Goal: Use online tool/utility: Utilize a website feature to perform a specific function

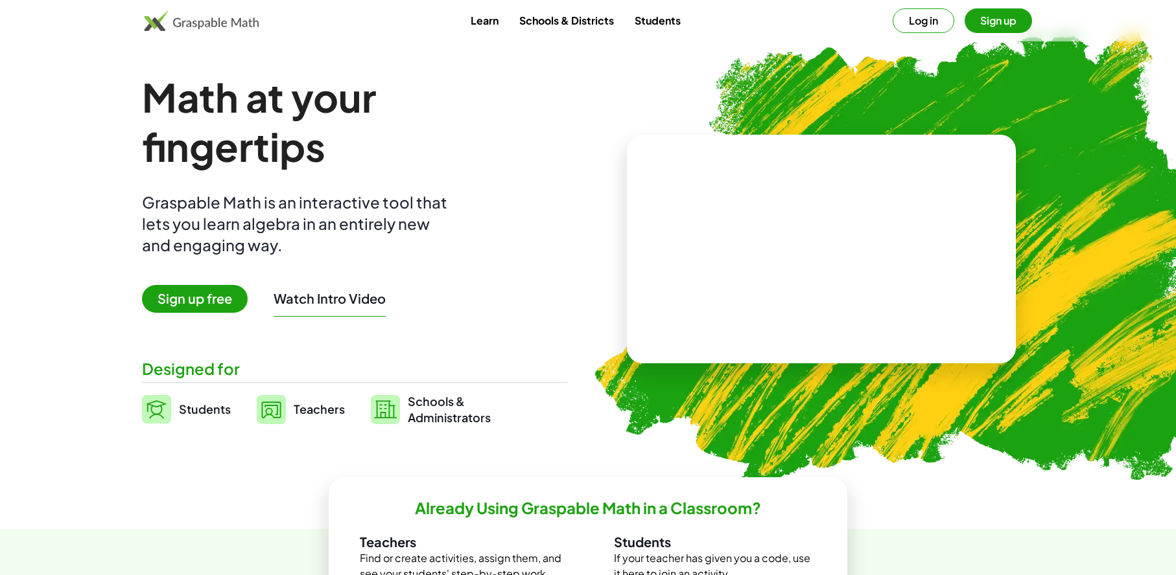
click at [923, 12] on button "Log in" at bounding box center [923, 20] width 62 height 25
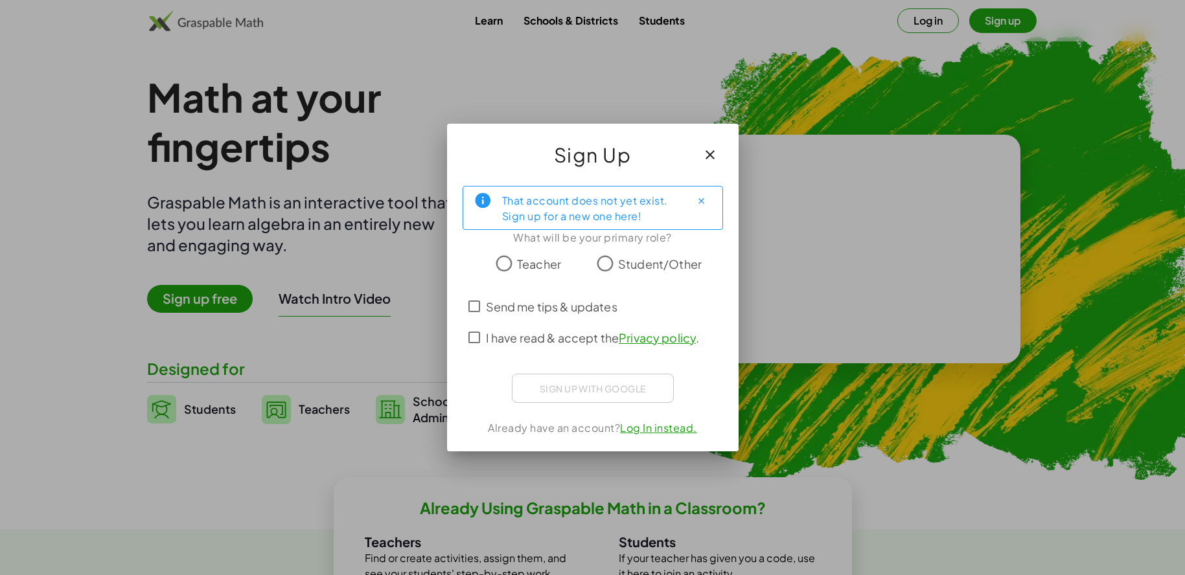
click at [531, 264] on span "Teacher" at bounding box center [539, 263] width 44 height 17
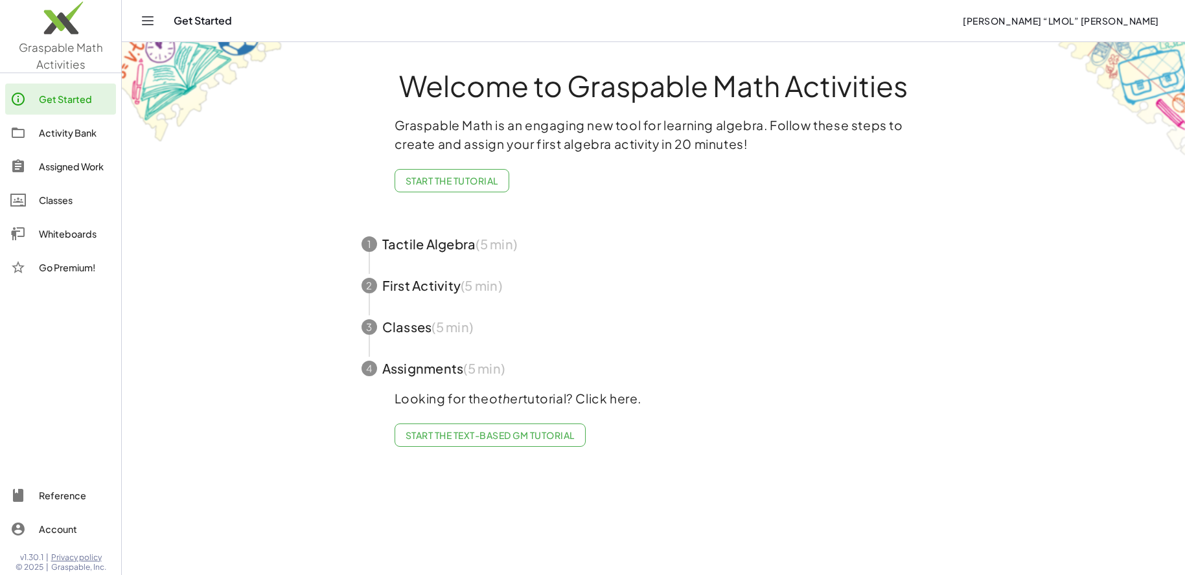
click at [73, 197] on div "Classes" at bounding box center [75, 200] width 72 height 16
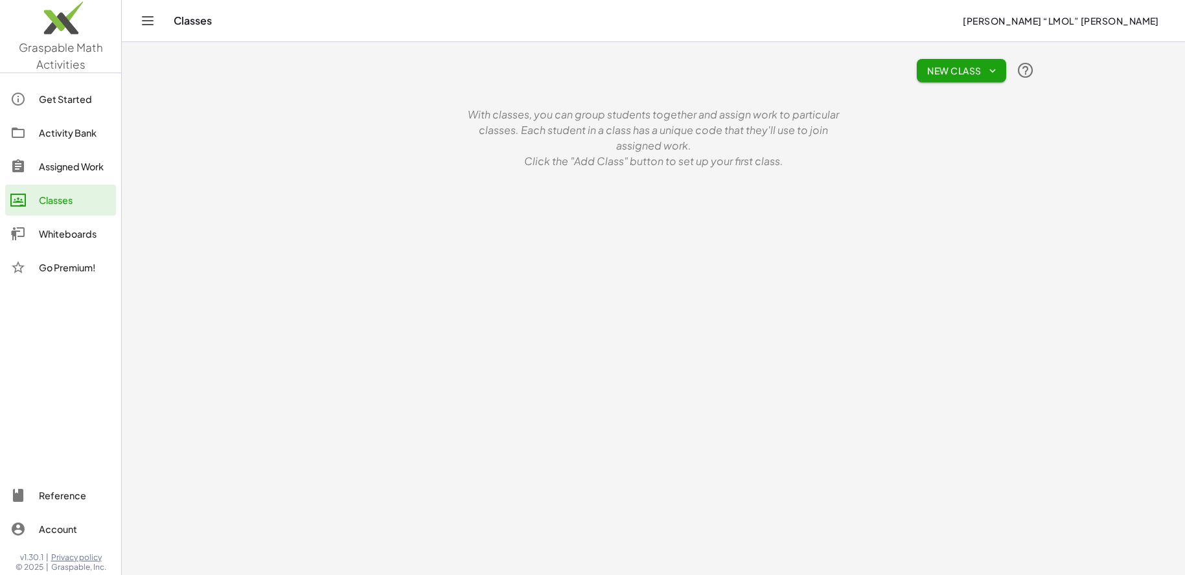
click at [75, 26] on img at bounding box center [60, 21] width 121 height 55
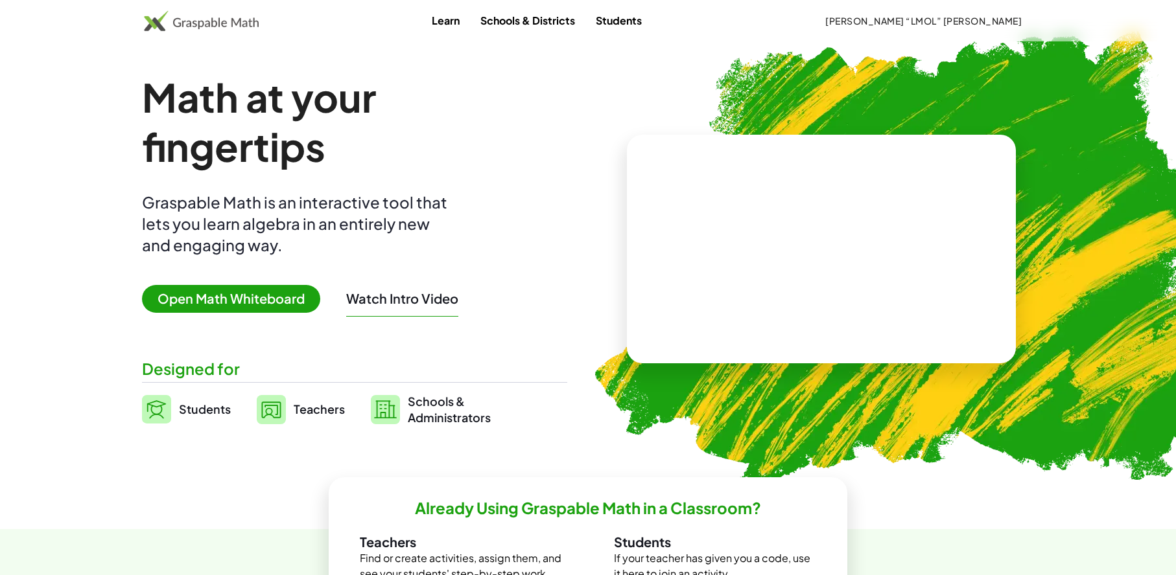
click at [195, 296] on span "Open Math Whiteboard" at bounding box center [231, 299] width 178 height 28
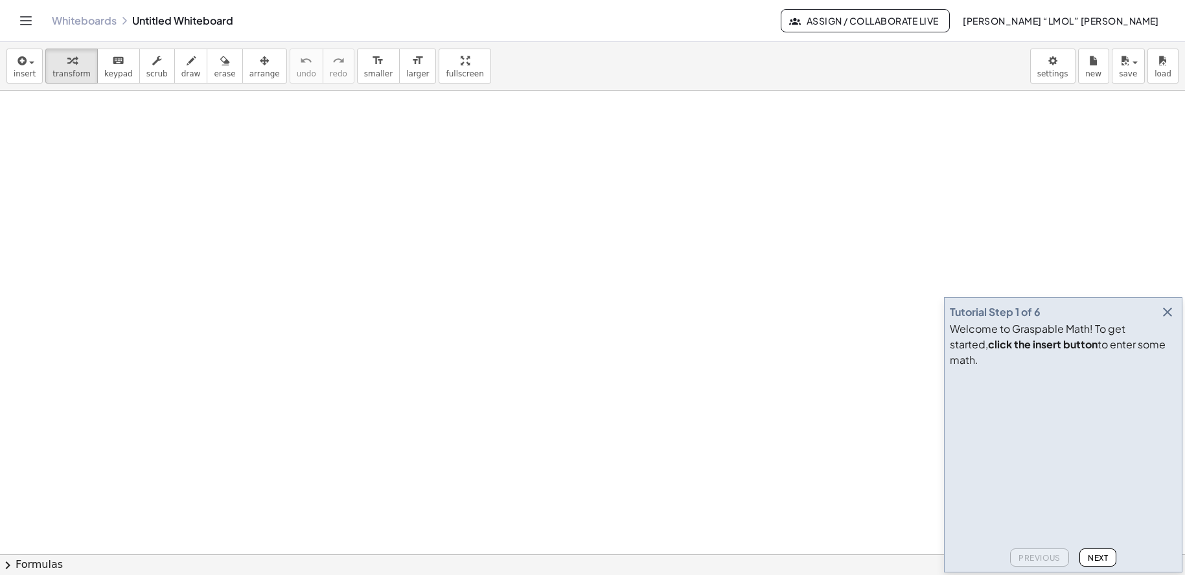
click at [1172, 320] on icon "button" at bounding box center [1168, 313] width 16 height 16
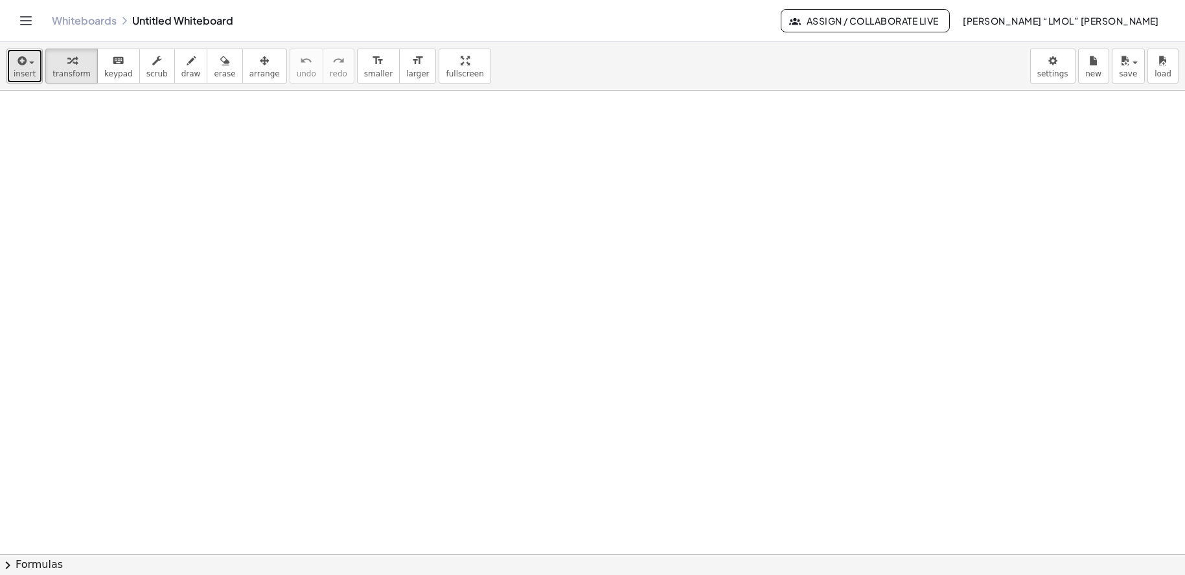
click at [30, 60] on div "button" at bounding box center [25, 60] width 22 height 16
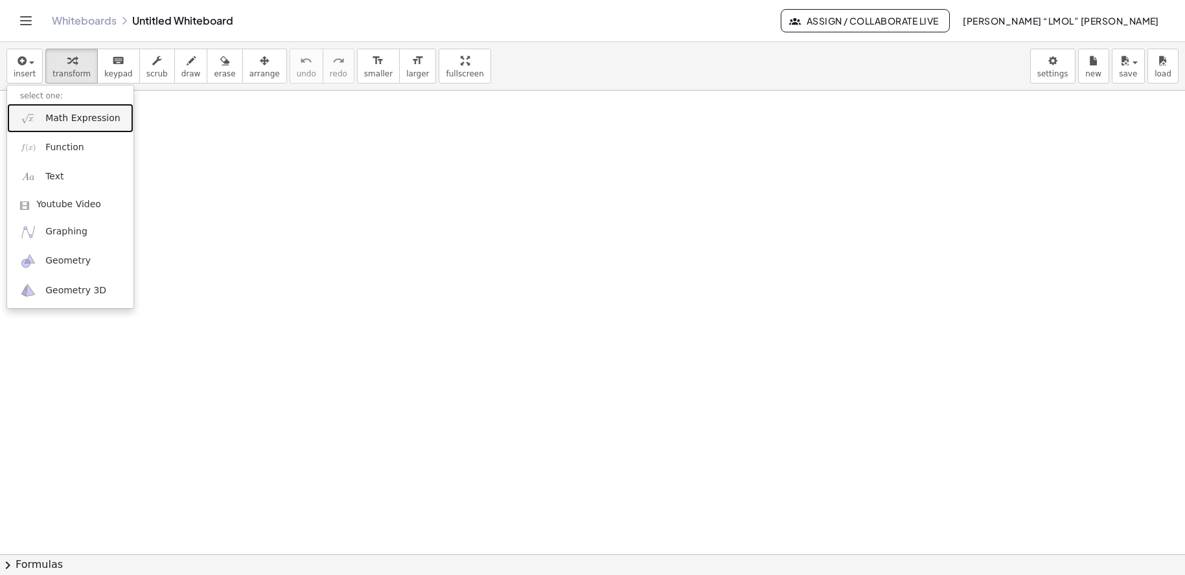
click at [88, 123] on span "Math Expression" at bounding box center [82, 118] width 75 height 13
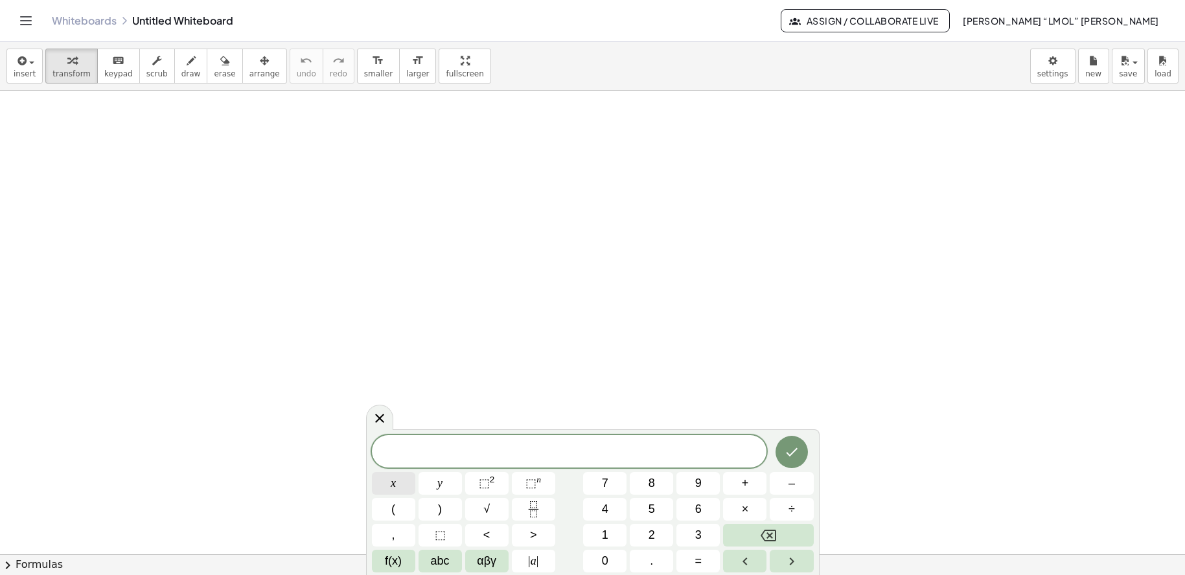
click at [399, 486] on button "x" at bounding box center [393, 483] width 43 height 23
click at [373, 412] on icon at bounding box center [380, 419] width 16 height 16
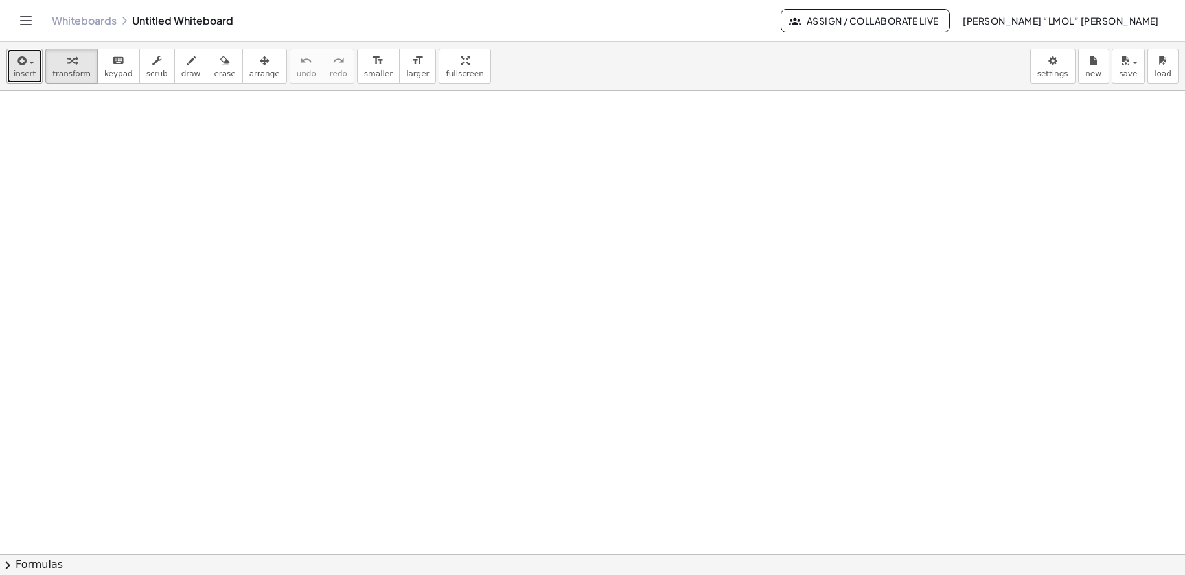
click at [28, 71] on span "insert" at bounding box center [25, 73] width 22 height 9
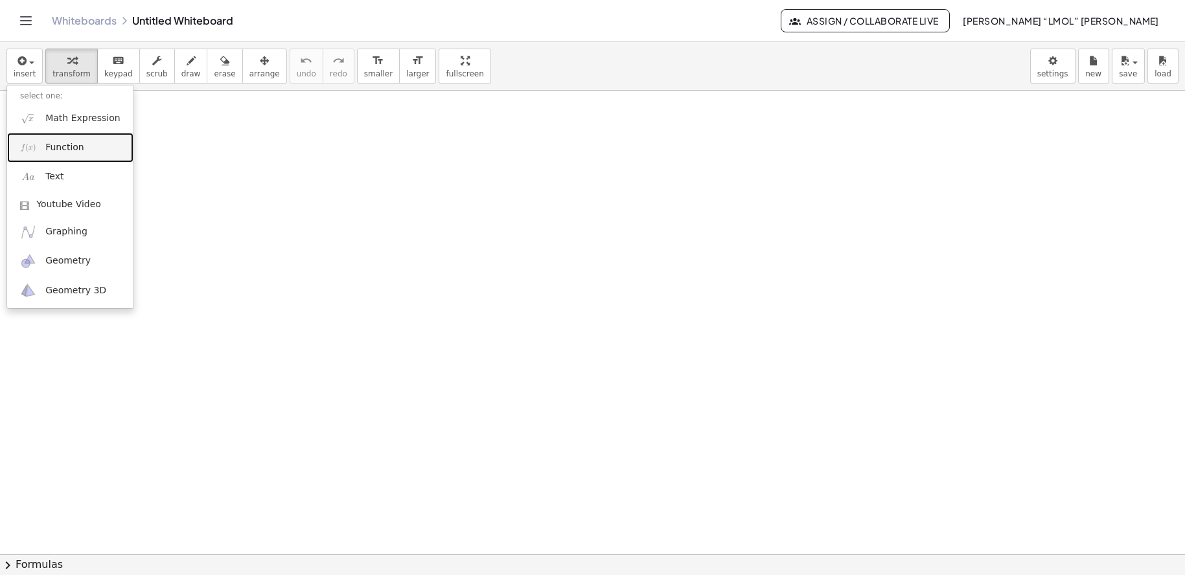
click at [84, 148] on link "Function" at bounding box center [70, 147] width 126 height 29
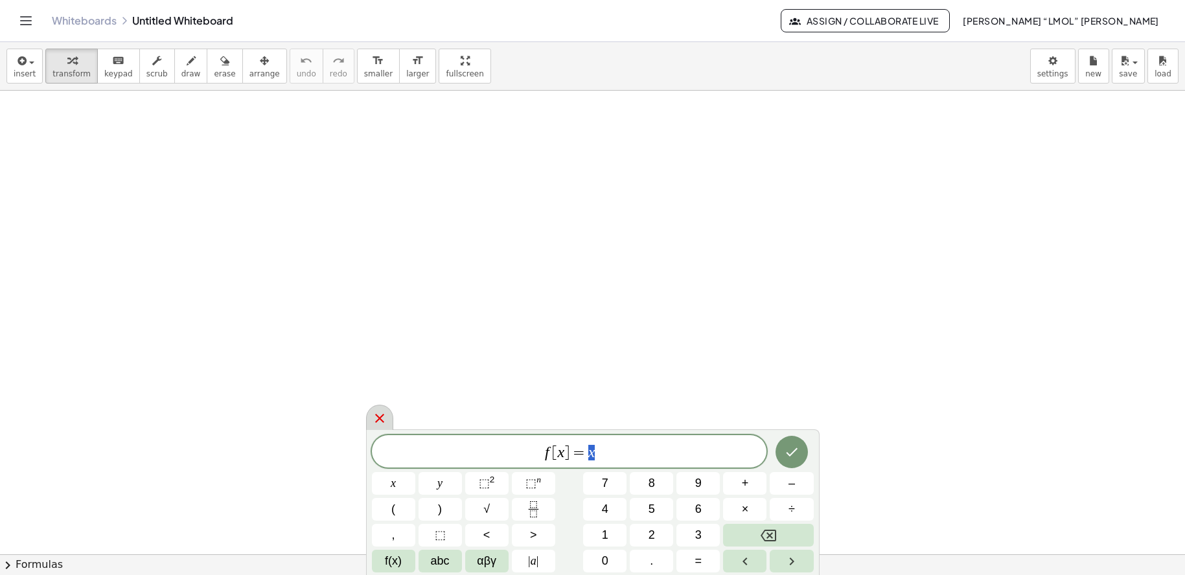
click at [389, 421] on div at bounding box center [379, 417] width 27 height 25
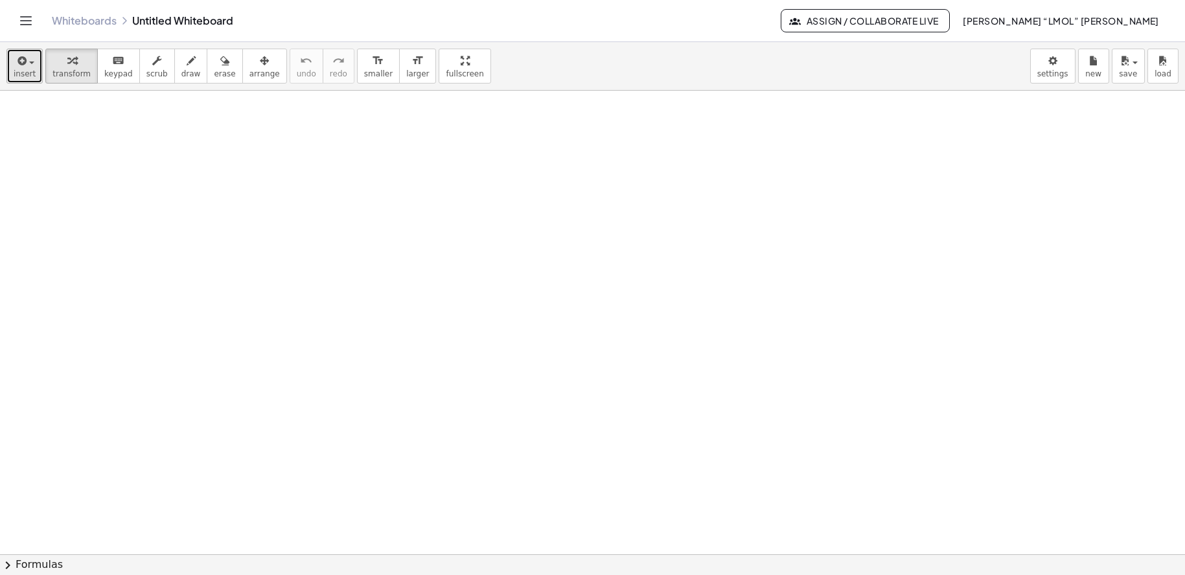
click at [18, 64] on icon "button" at bounding box center [21, 61] width 12 height 16
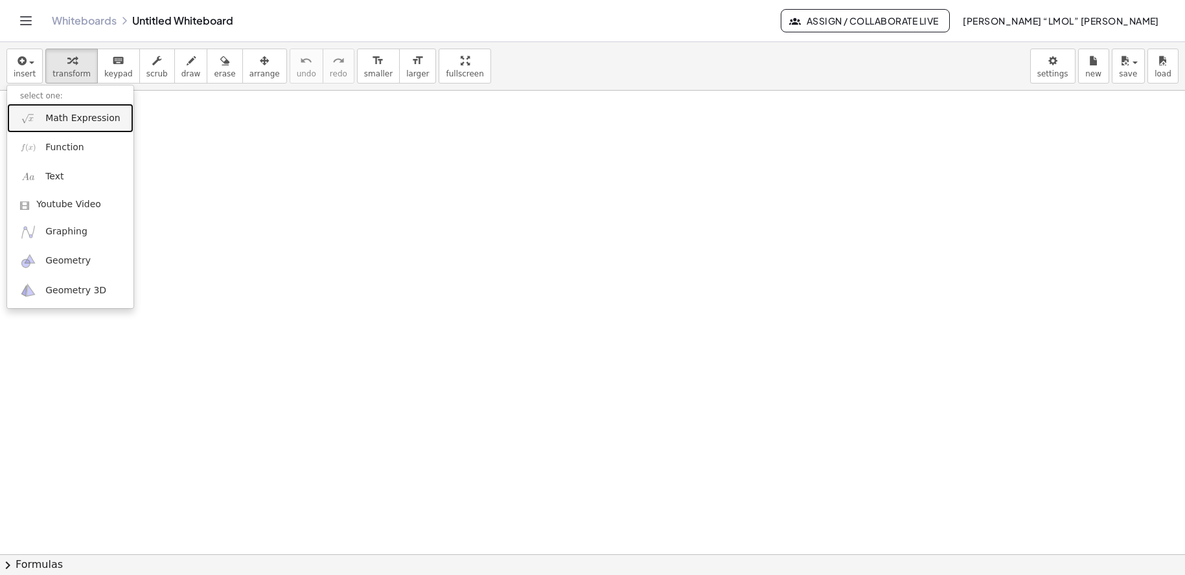
click at [58, 122] on span "Math Expression" at bounding box center [82, 118] width 75 height 13
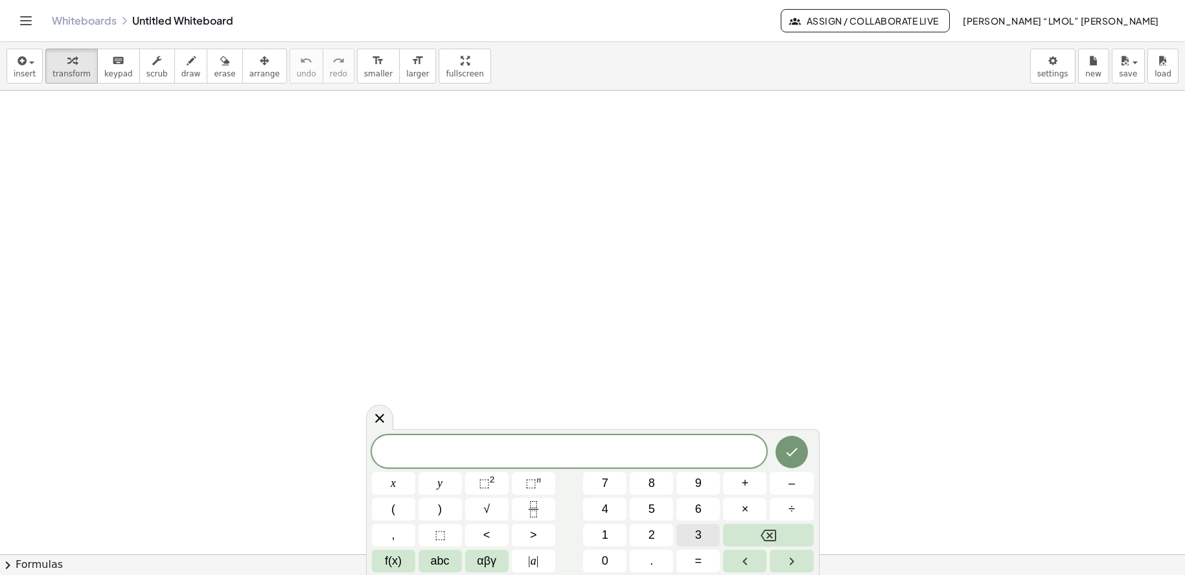
click at [700, 532] on span "3" at bounding box center [698, 535] width 6 height 17
click at [391, 481] on button "x" at bounding box center [393, 483] width 43 height 23
click at [747, 483] on span "+" at bounding box center [745, 483] width 7 height 17
click at [609, 532] on button "1" at bounding box center [604, 535] width 43 height 23
click at [609, 555] on button "0" at bounding box center [604, 561] width 43 height 23
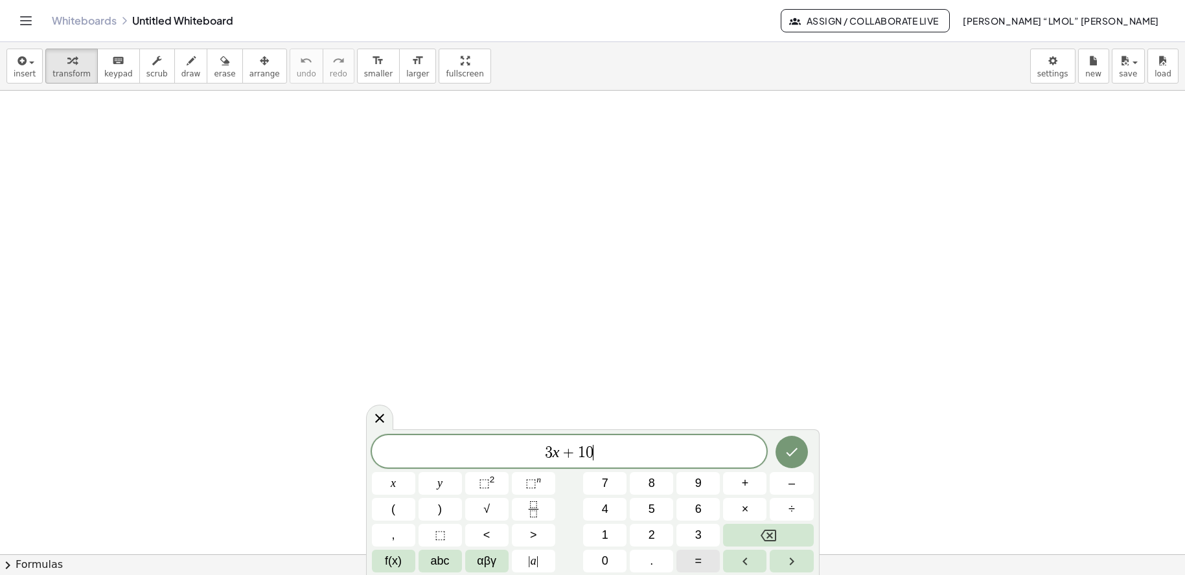
click at [696, 566] on span "=" at bounding box center [698, 561] width 7 height 17
click at [782, 490] on button "–" at bounding box center [791, 483] width 43 height 23
click at [647, 507] on button "5" at bounding box center [651, 509] width 43 height 23
click at [802, 452] on button "Done" at bounding box center [792, 452] width 32 height 32
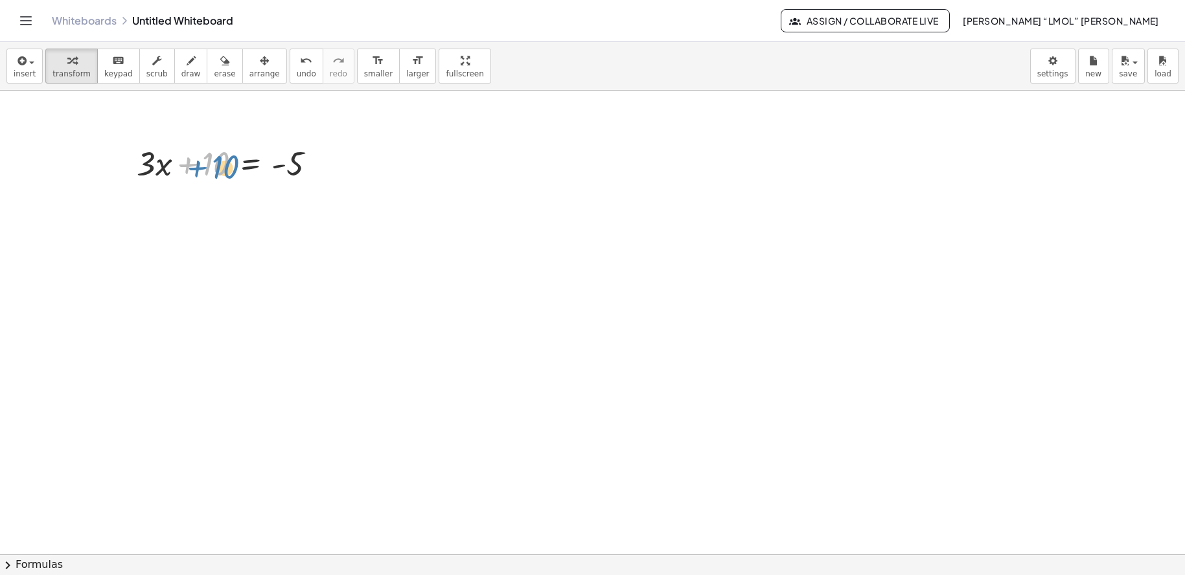
drag, startPoint x: 216, startPoint y: 154, endPoint x: 226, endPoint y: 218, distance: 64.9
click at [218, 153] on div at bounding box center [231, 163] width 203 height 44
click at [228, 259] on div at bounding box center [592, 555] width 1185 height 928
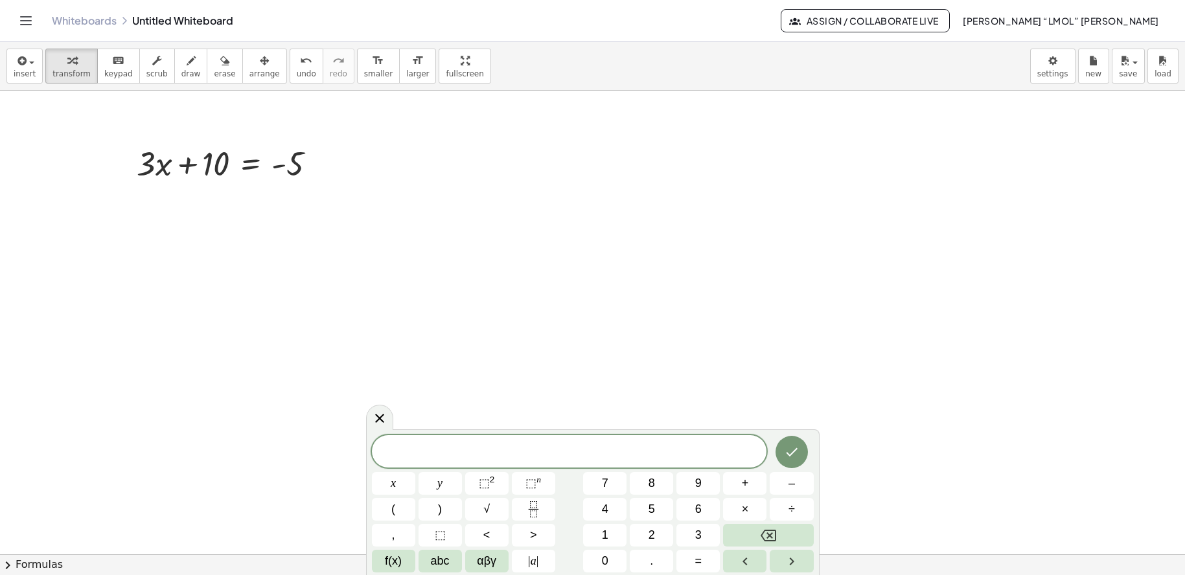
click at [145, 251] on div at bounding box center [592, 555] width 1185 height 928
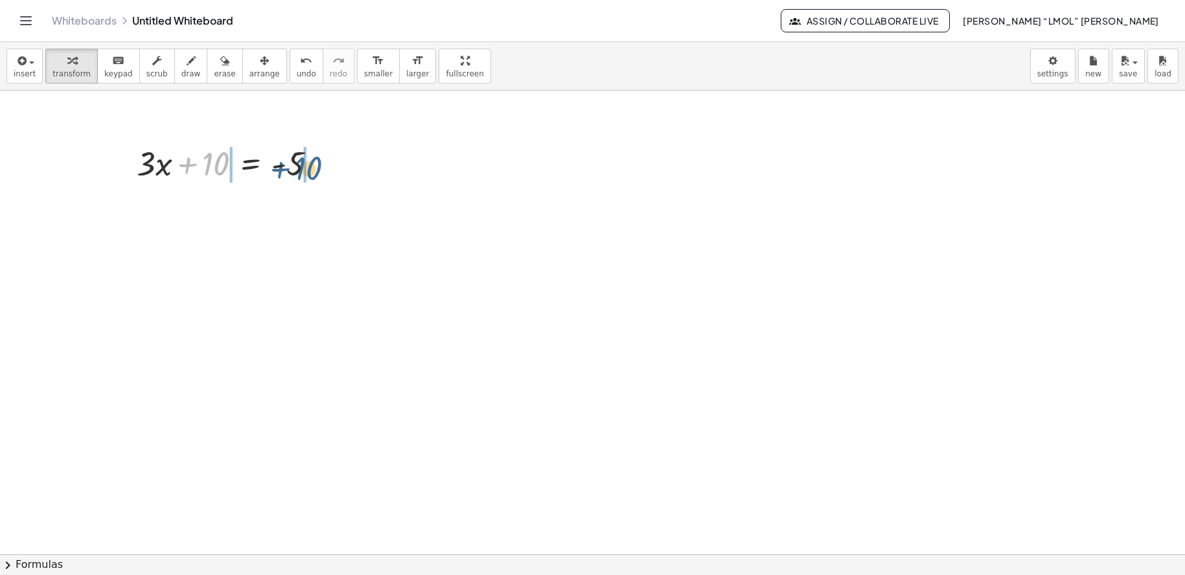
drag, startPoint x: 218, startPoint y: 163, endPoint x: 313, endPoint y: 167, distance: 95.4
click at [313, 167] on div at bounding box center [231, 163] width 203 height 44
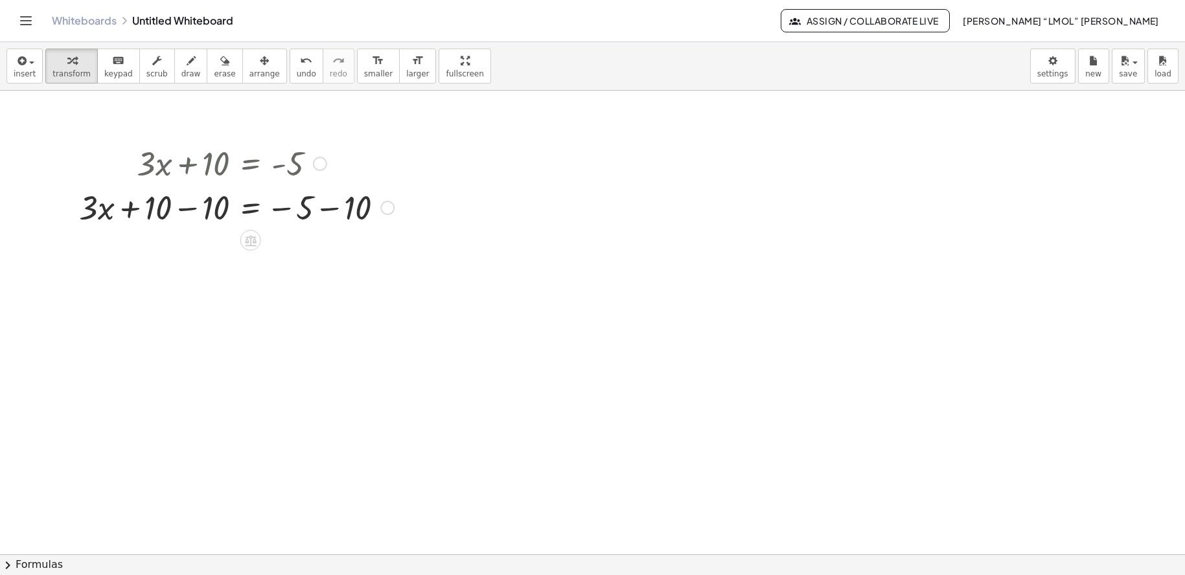
click at [317, 205] on div at bounding box center [237, 207] width 328 height 44
click at [183, 250] on div at bounding box center [237, 251] width 328 height 44
drag, startPoint x: 204, startPoint y: 254, endPoint x: 301, endPoint y: 268, distance: 97.5
click at [301, 268] on div at bounding box center [237, 251] width 328 height 44
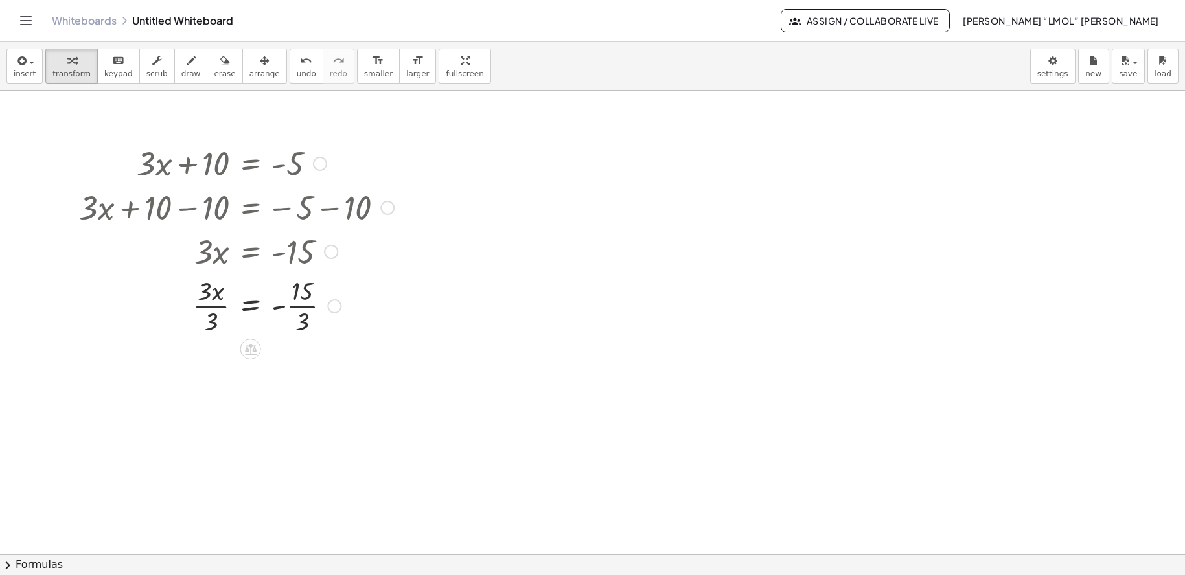
click at [208, 300] on div at bounding box center [237, 305] width 328 height 65
click at [301, 371] on div at bounding box center [237, 370] width 328 height 65
click at [939, 21] on span "Assign / Collaborate Live" at bounding box center [865, 21] width 147 height 12
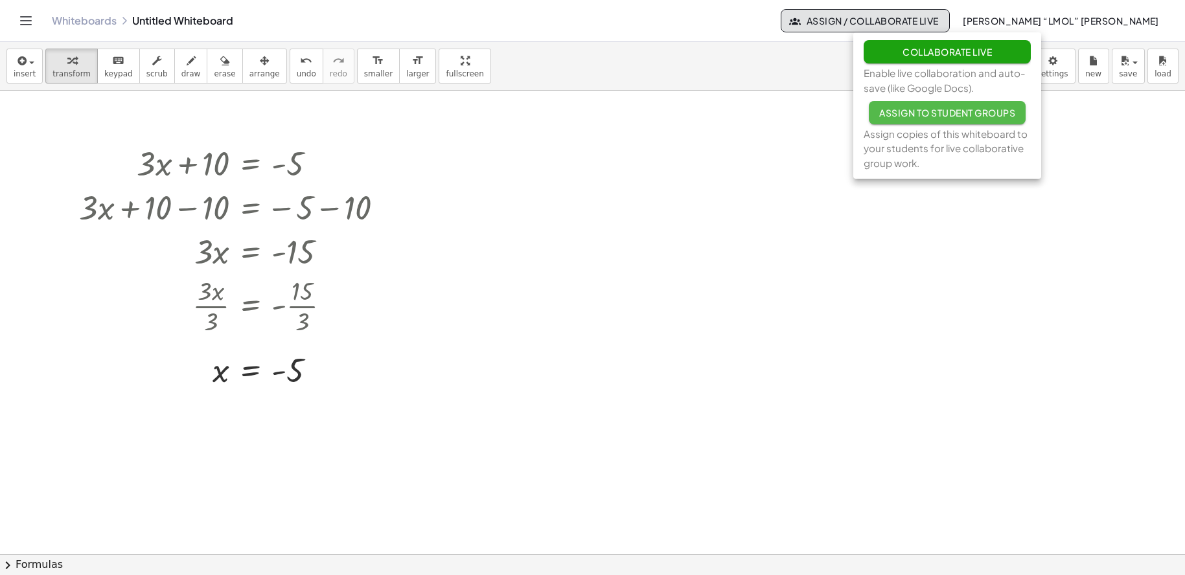
click at [979, 112] on span "Assign to Student Groups" at bounding box center [947, 113] width 136 height 12
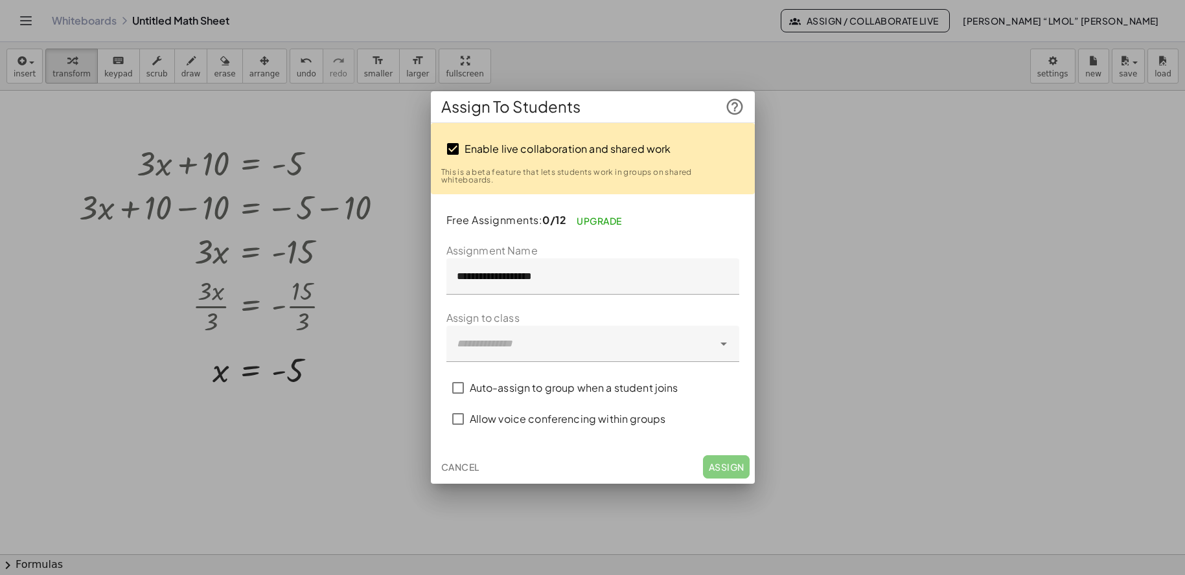
click at [671, 34] on div at bounding box center [592, 287] width 1185 height 575
click at [459, 467] on span "Cancel" at bounding box center [460, 467] width 38 height 12
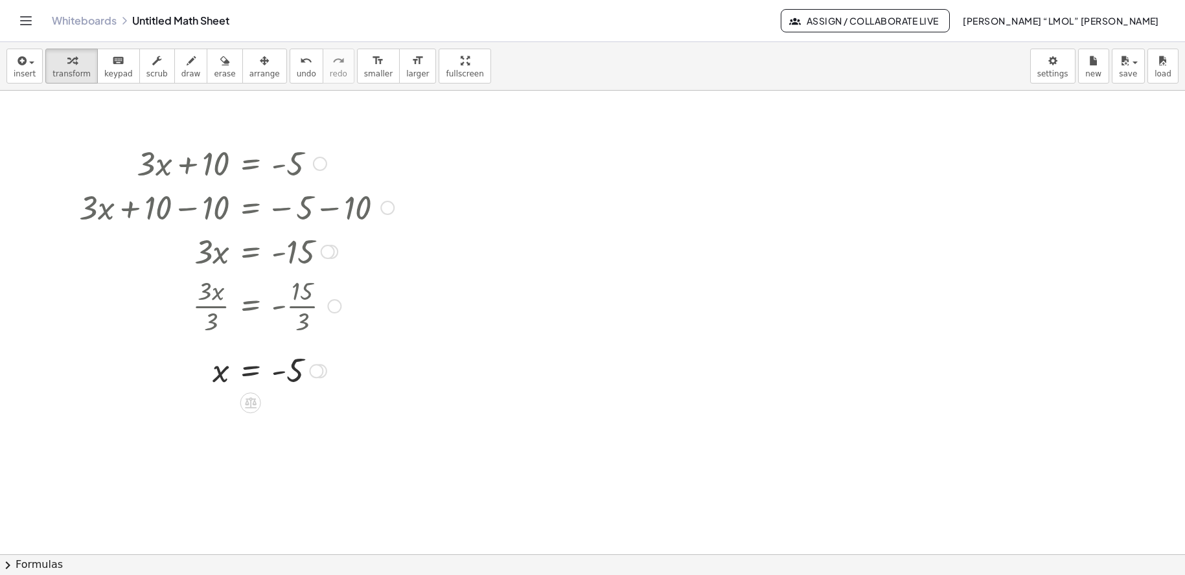
click at [318, 372] on div at bounding box center [316, 371] width 14 height 14
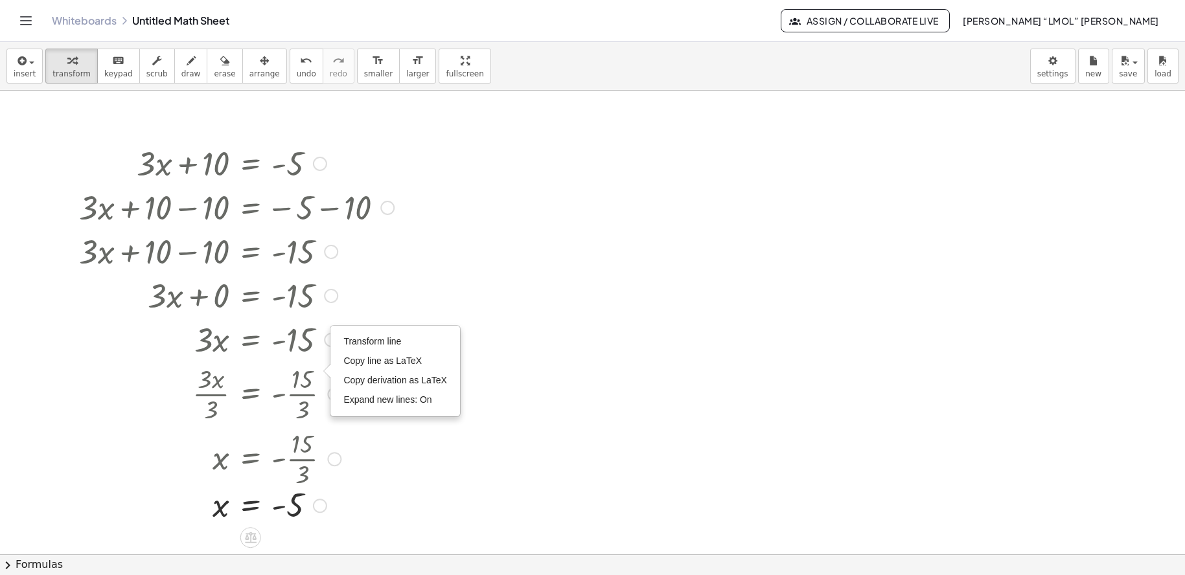
drag, startPoint x: 318, startPoint y: 372, endPoint x: 276, endPoint y: 623, distance: 254.2
click at [276, 575] on html "Graspable Math Activities Get Started Activity Bank Assigned Work Classes White…" at bounding box center [592, 287] width 1185 height 575
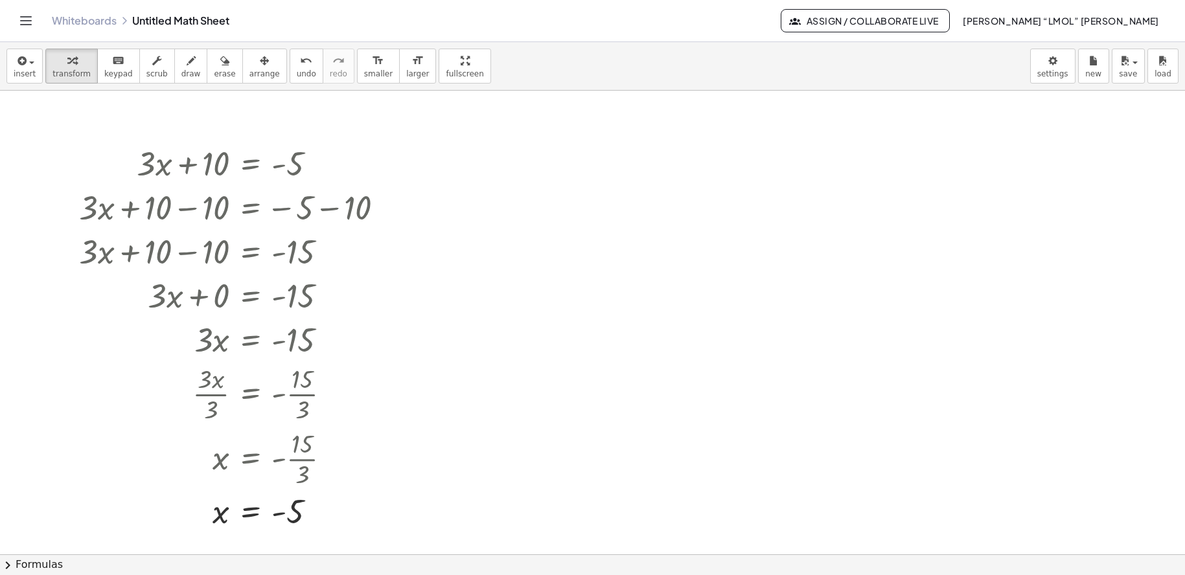
click at [693, 283] on div at bounding box center [592, 555] width 1185 height 928
drag, startPoint x: 456, startPoint y: 389, endPoint x: 456, endPoint y: 330, distance: 58.3
click at [456, 334] on div at bounding box center [592, 555] width 1185 height 928
click at [400, 337] on div at bounding box center [237, 339] width 328 height 44
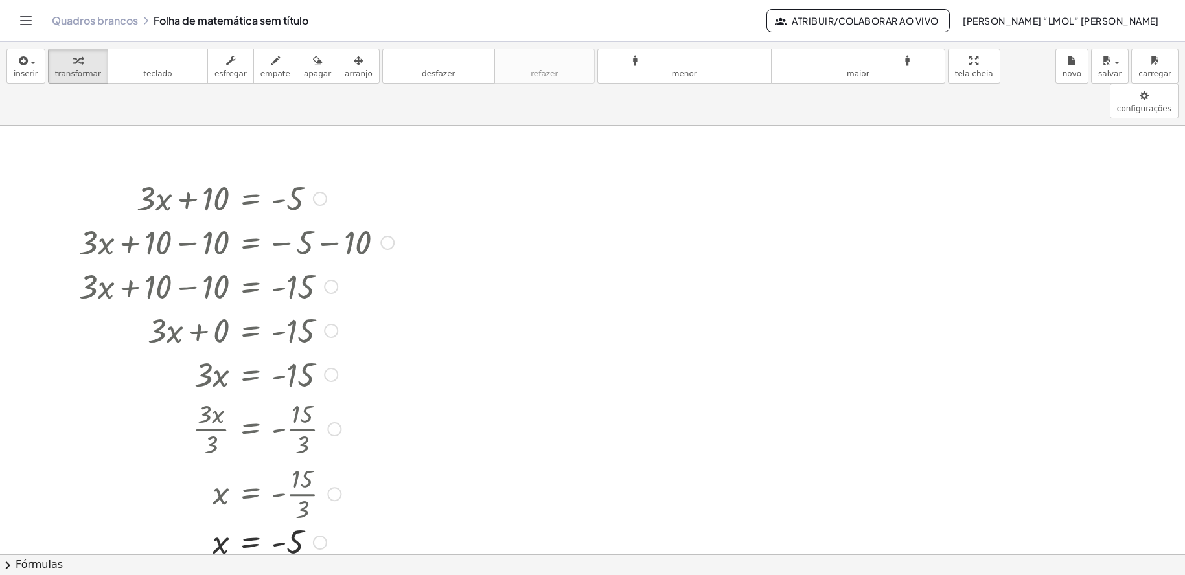
drag, startPoint x: 318, startPoint y: 511, endPoint x: 332, endPoint y: 505, distance: 16.3
click at [251, 543] on div "x = - 5 Linha de transformação Copiar linha como LaTeX Copiar derivação como La…" at bounding box center [251, 543] width 0 height 0
drag, startPoint x: 334, startPoint y: 461, endPoint x: 332, endPoint y: 402, distance: 59.0
click at [332, 437] on div at bounding box center [334, 444] width 14 height 14
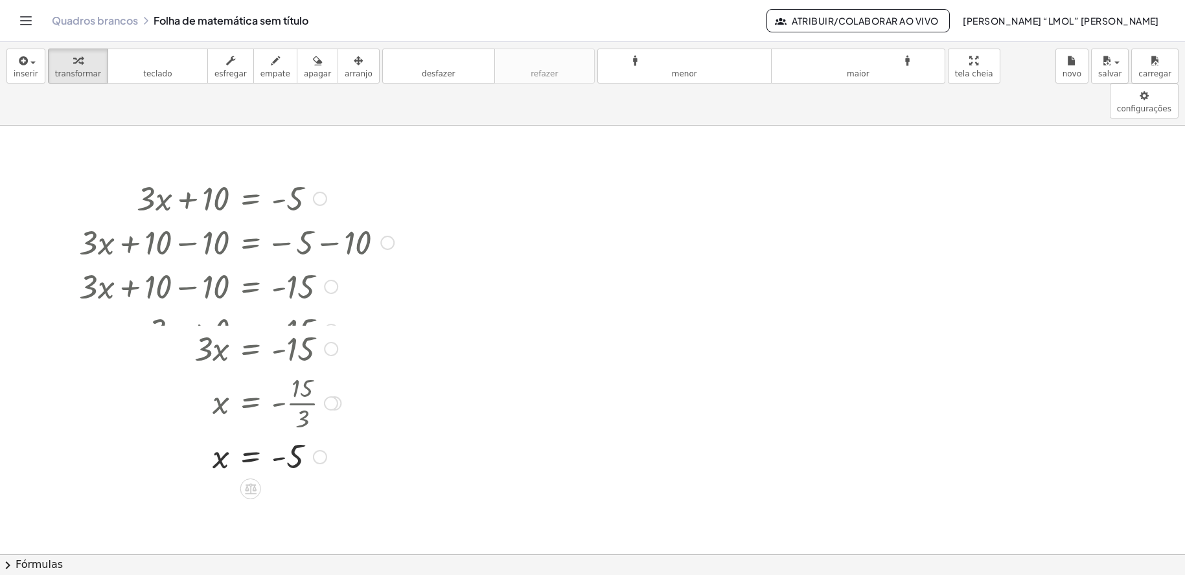
drag, startPoint x: 334, startPoint y: 342, endPoint x: 334, endPoint y: 308, distance: 33.7
click at [251, 349] on div "· 3 · x = - 15" at bounding box center [251, 349] width 0 height 0
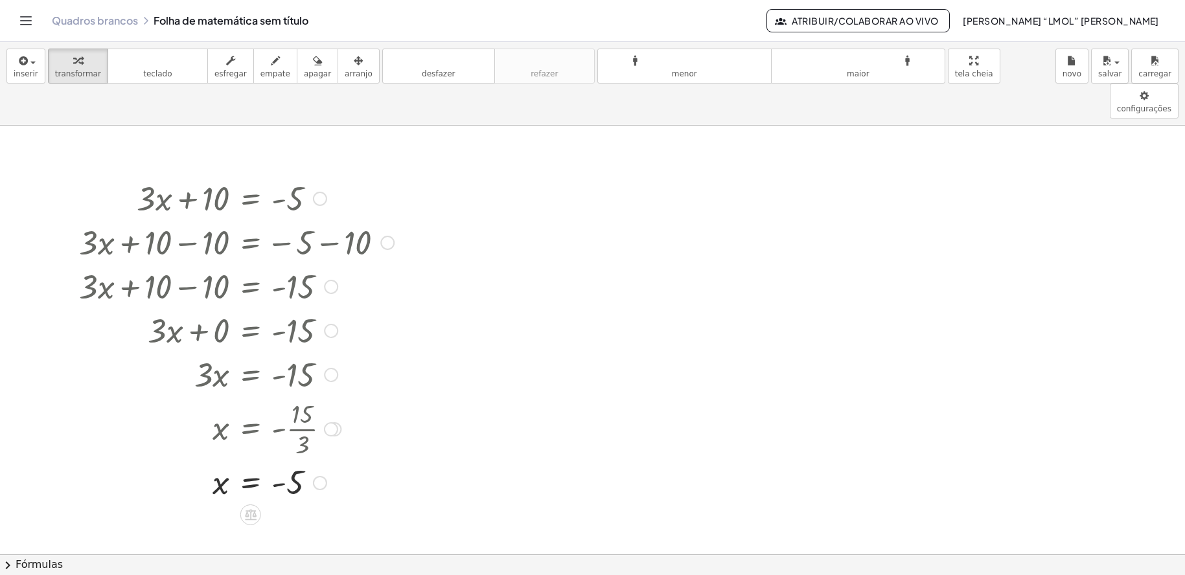
drag, startPoint x: 327, startPoint y: 315, endPoint x: 325, endPoint y: 358, distance: 42.8
click at [251, 375] on div "· 3 · x = - 15" at bounding box center [251, 375] width 0 height 0
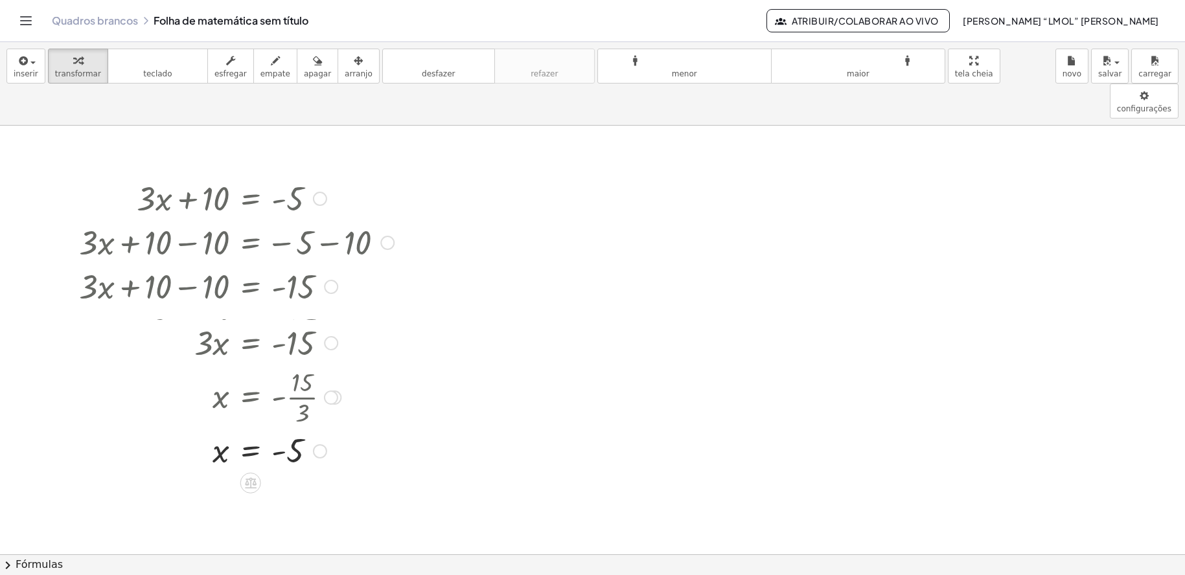
drag, startPoint x: 329, startPoint y: 339, endPoint x: 336, endPoint y: 297, distance: 42.0
click at [333, 336] on div at bounding box center [331, 343] width 14 height 14
drag, startPoint x: 328, startPoint y: 252, endPoint x: 334, endPoint y: 250, distance: 6.8
click at [334, 280] on div at bounding box center [331, 287] width 14 height 14
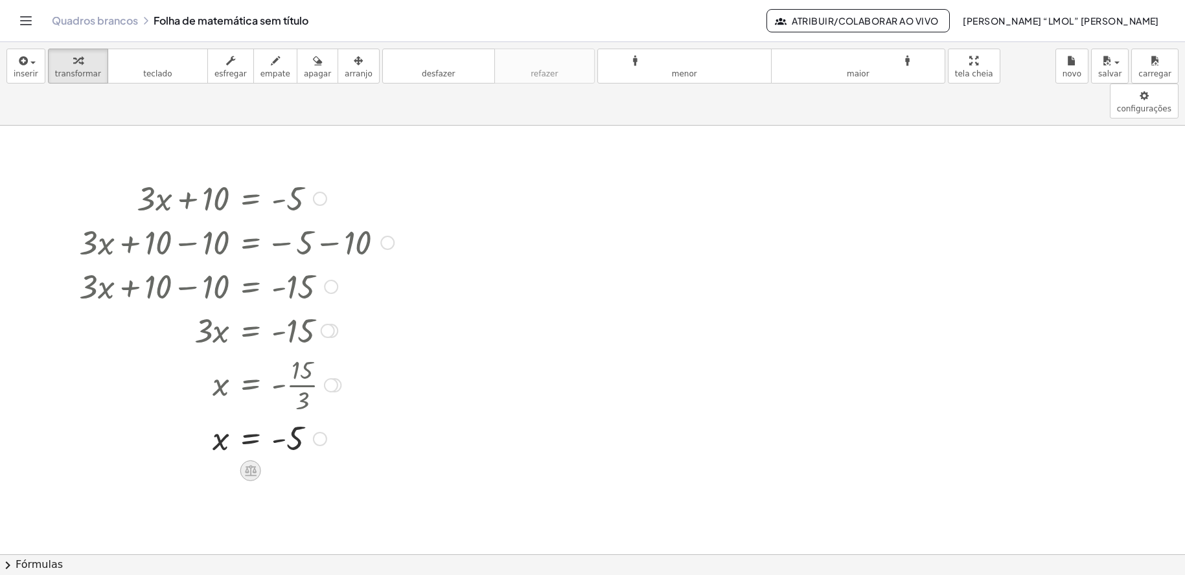
click at [249, 464] on icon at bounding box center [251, 471] width 14 height 14
click at [196, 464] on font "+" at bounding box center [199, 471] width 8 height 14
click at [220, 459] on div at bounding box center [238, 481] width 331 height 44
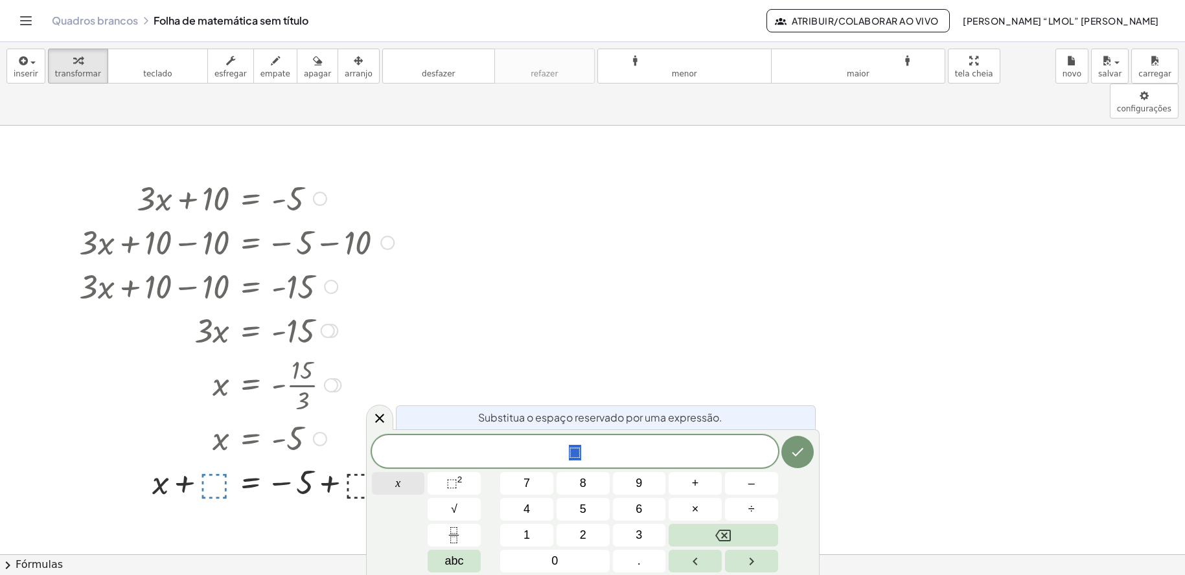
click at [395, 483] on font "x" at bounding box center [397, 483] width 5 height 13
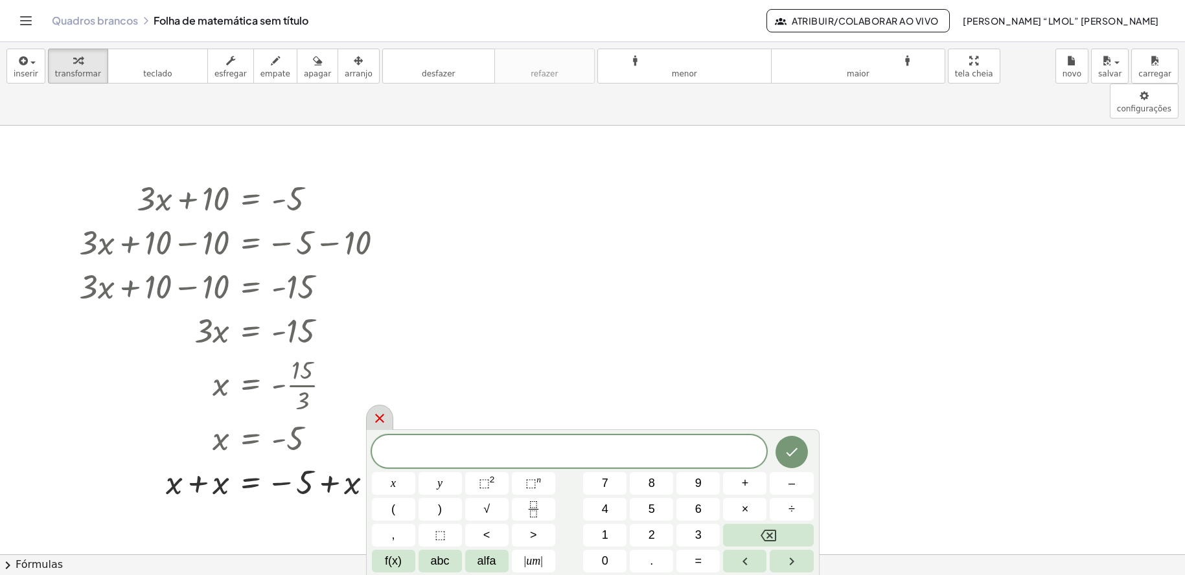
click at [380, 421] on icon at bounding box center [380, 419] width 16 height 16
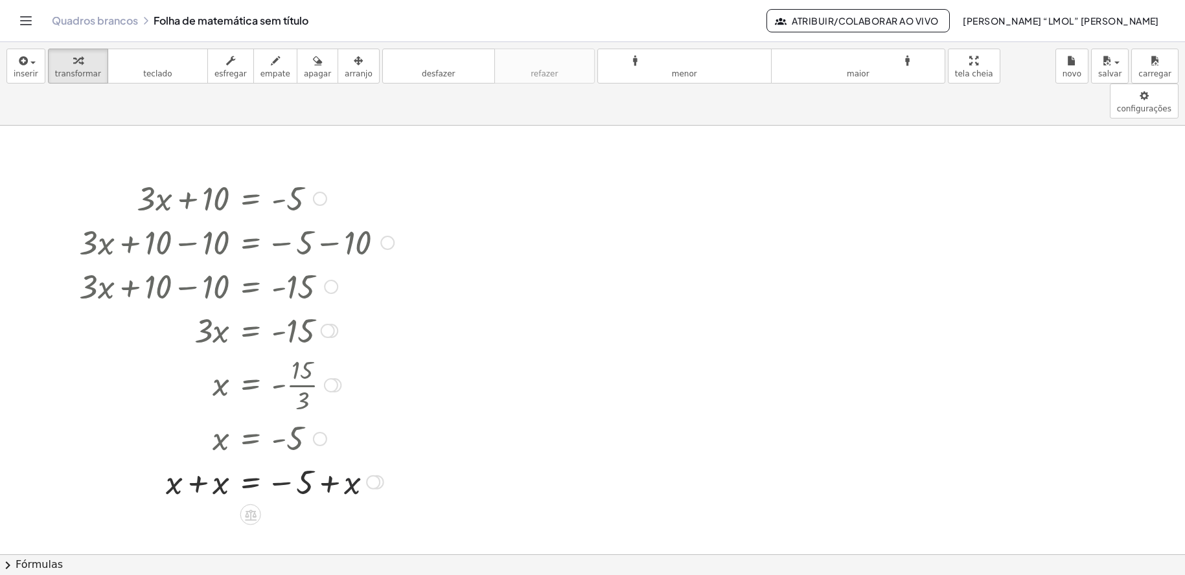
click at [357, 459] on div at bounding box center [237, 481] width 328 height 44
click at [344, 459] on div at bounding box center [237, 481] width 328 height 44
click at [354, 459] on div at bounding box center [237, 481] width 328 height 44
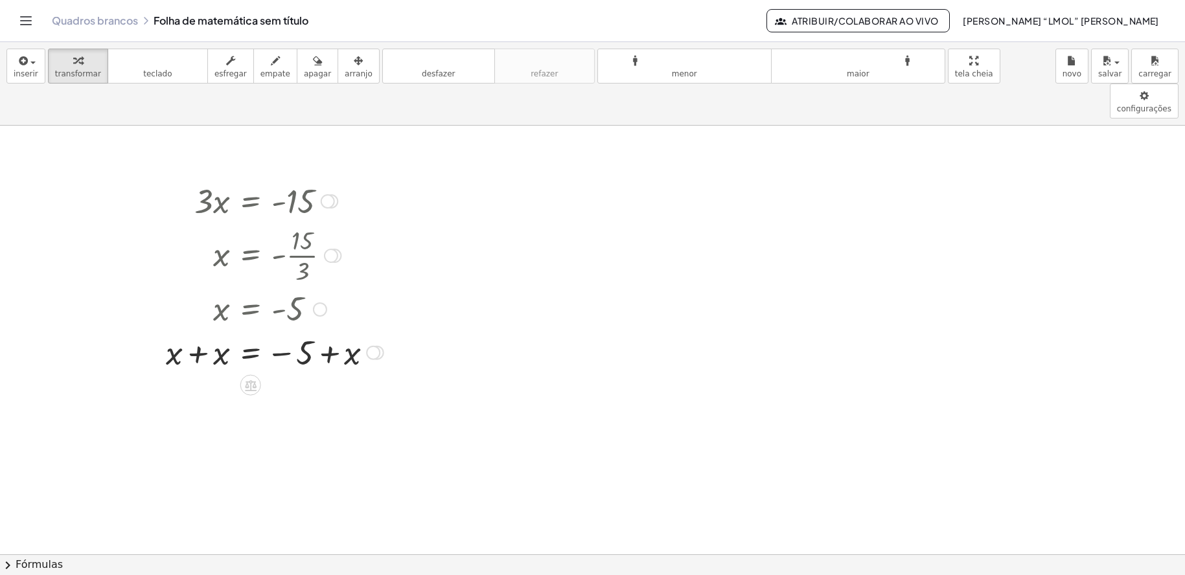
drag, startPoint x: 331, startPoint y: 294, endPoint x: 346, endPoint y: 154, distance: 141.4
click at [251, 202] on div "· 3 · x = - 15" at bounding box center [251, 202] width 0 height 0
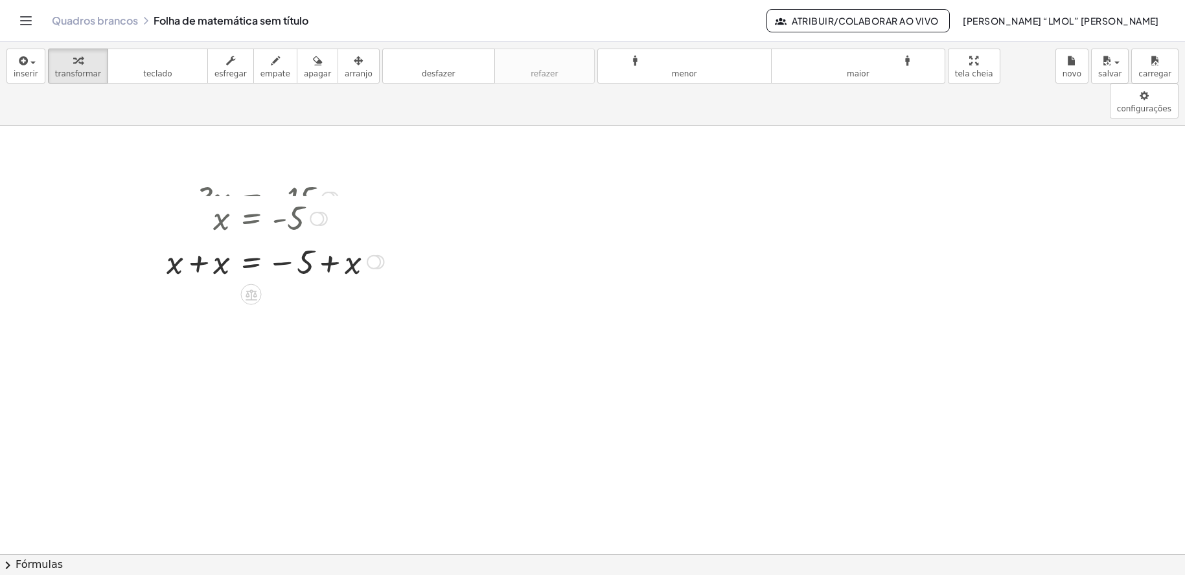
drag, startPoint x: 321, startPoint y: 277, endPoint x: 343, endPoint y: 150, distance: 129.0
click at [251, 219] on div "x = - 5" at bounding box center [251, 219] width 0 height 0
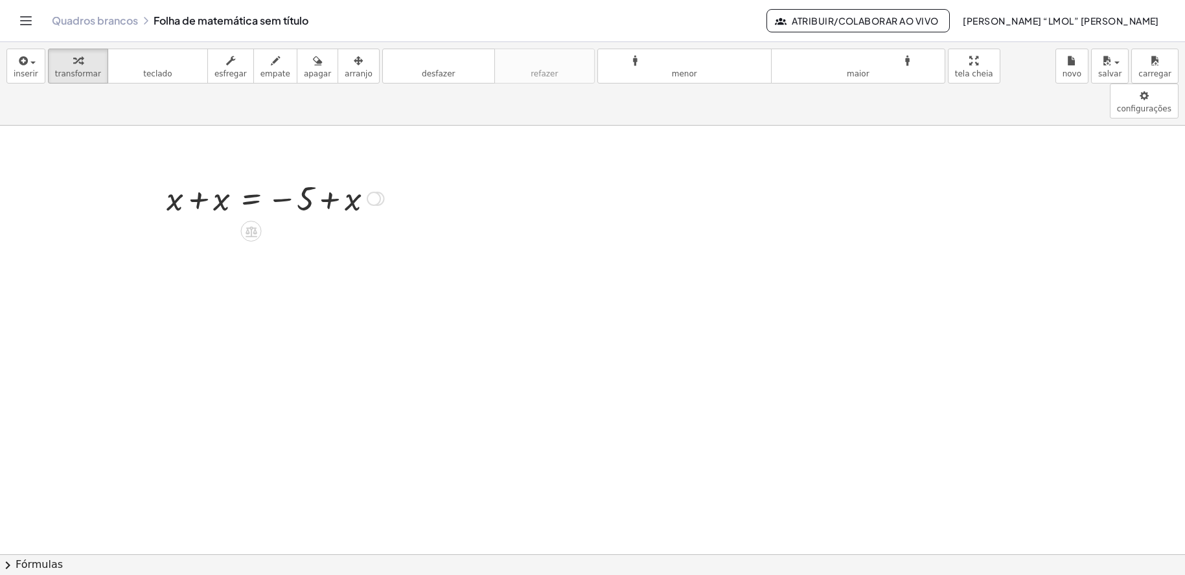
drag, startPoint x: 372, startPoint y: 190, endPoint x: 354, endPoint y: 151, distance: 42.6
click at [251, 199] on div "x = − 5 + + + x x Linha de transformação Copiar linha como LaTeX Copiar derivaç…" at bounding box center [251, 199] width 0 height 0
drag, startPoint x: 372, startPoint y: 164, endPoint x: 375, endPoint y: 173, distance: 9.4
click at [251, 199] on div "x = − 5 + + + x x Linha de transformação Copiar linha como LaTeX Copiar derivaç…" at bounding box center [251, 199] width 0 height 0
click at [346, 176] on div at bounding box center [275, 198] width 231 height 44
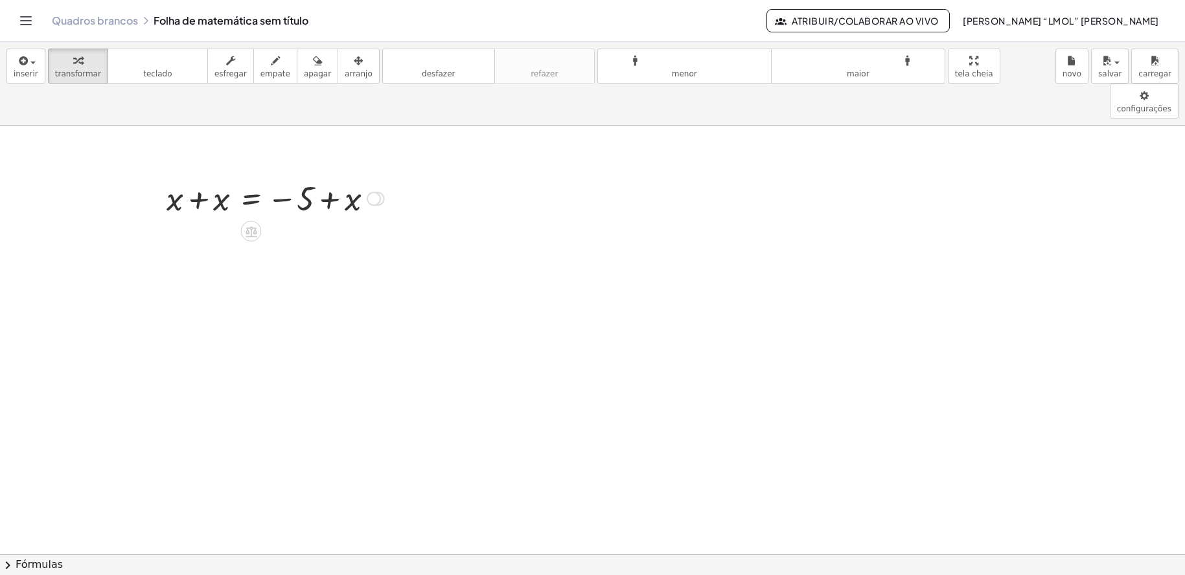
click at [212, 176] on div at bounding box center [275, 198] width 231 height 44
click at [360, 176] on div at bounding box center [290, 198] width 202 height 44
drag, startPoint x: 349, startPoint y: 176, endPoint x: 217, endPoint y: 172, distance: 131.6
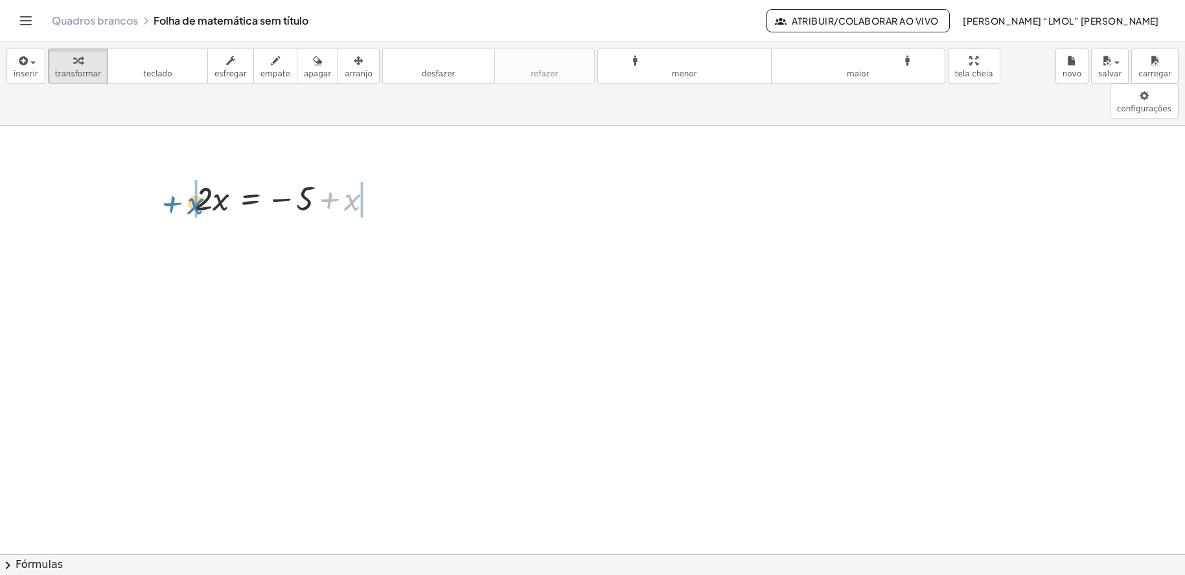
click at [217, 176] on div at bounding box center [290, 198] width 202 height 44
click at [224, 176] on div at bounding box center [289, 198] width 295 height 44
click at [403, 176] on div at bounding box center [322, 197] width 231 height 43
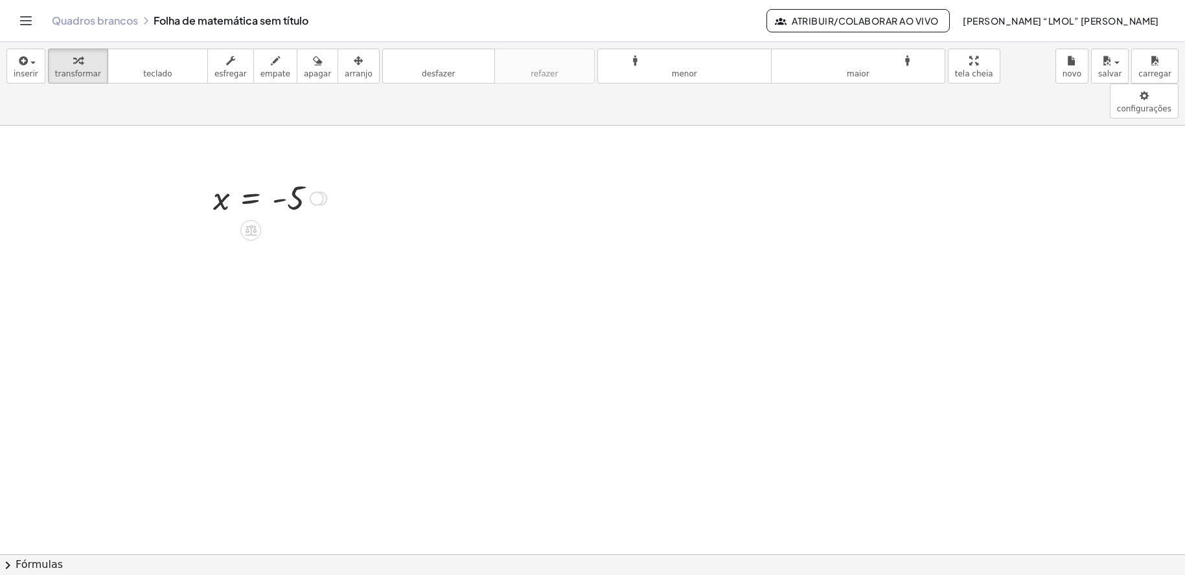
click at [219, 176] on div at bounding box center [270, 197] width 126 height 43
click at [273, 176] on div at bounding box center [270, 197] width 126 height 43
click at [284, 176] on div at bounding box center [270, 197] width 126 height 43
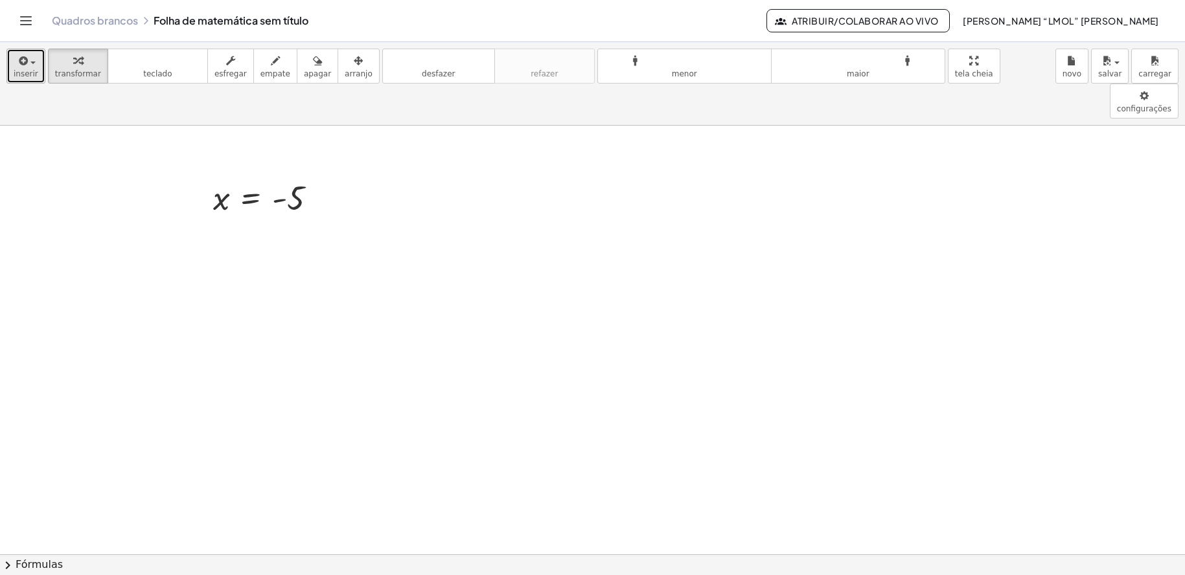
click at [36, 64] on button "inserir" at bounding box center [25, 66] width 39 height 35
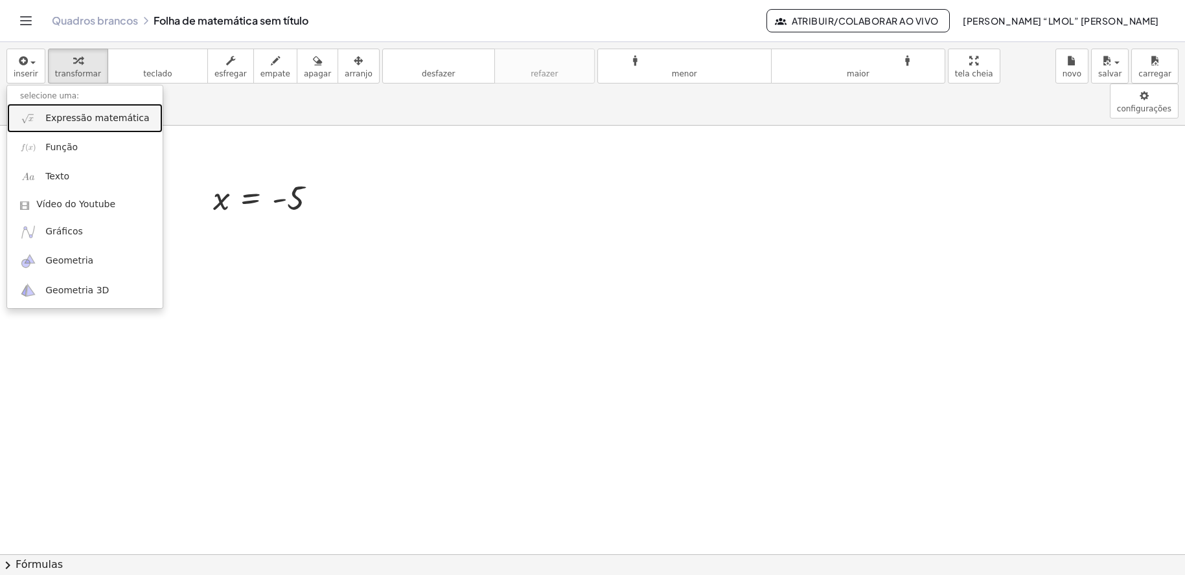
click at [72, 126] on link "Expressão matemática" at bounding box center [85, 118] width 156 height 29
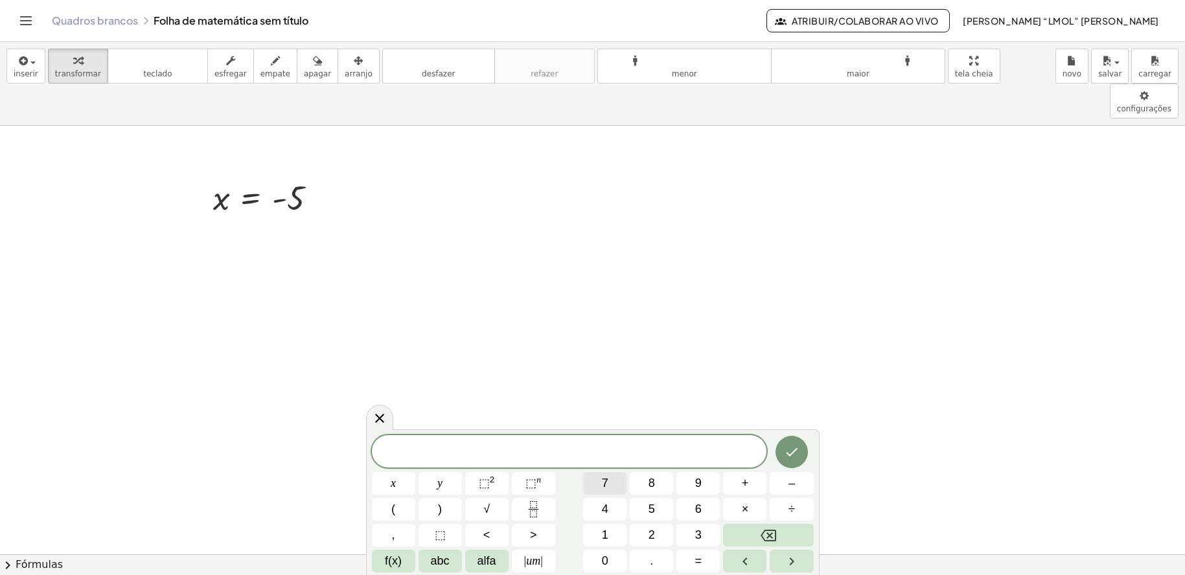
click at [618, 486] on button "7" at bounding box center [604, 483] width 43 height 23
click at [402, 485] on button "x" at bounding box center [393, 483] width 43 height 23
click at [743, 490] on span "+" at bounding box center [745, 483] width 7 height 17
click at [647, 531] on button "2" at bounding box center [651, 535] width 43 height 23
click at [649, 520] on button "5" at bounding box center [651, 509] width 43 height 23
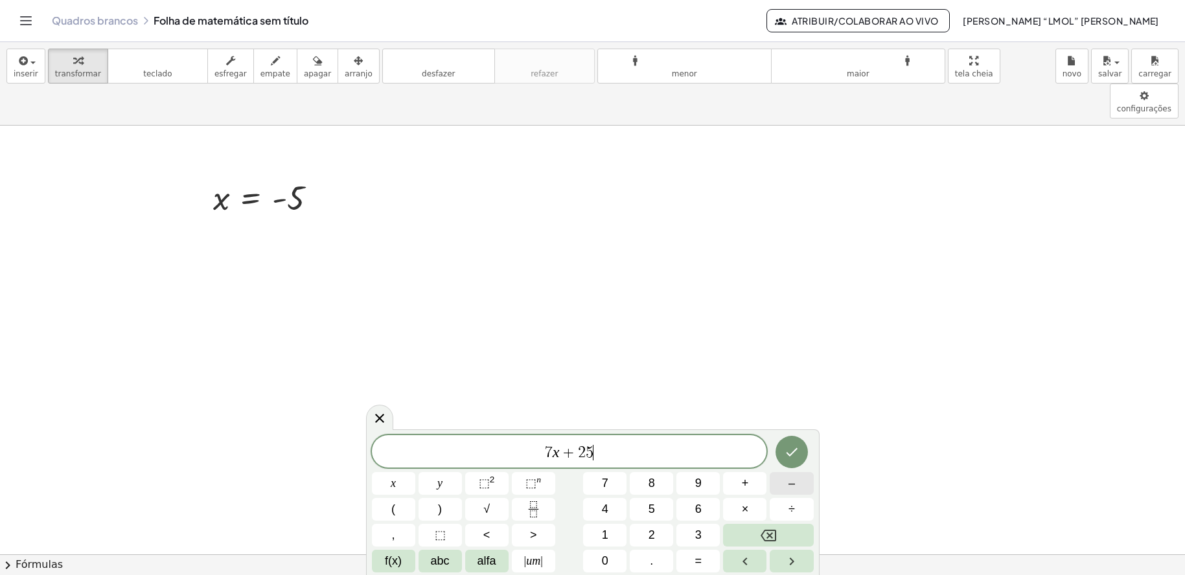
click at [793, 485] on span "–" at bounding box center [792, 483] width 6 height 17
click at [664, 512] on button "5" at bounding box center [651, 509] width 43 height 23
click at [697, 553] on button "=" at bounding box center [698, 561] width 43 height 23
click at [653, 491] on span "8" at bounding box center [652, 483] width 6 height 17
click at [653, 516] on span "5" at bounding box center [652, 509] width 6 height 17
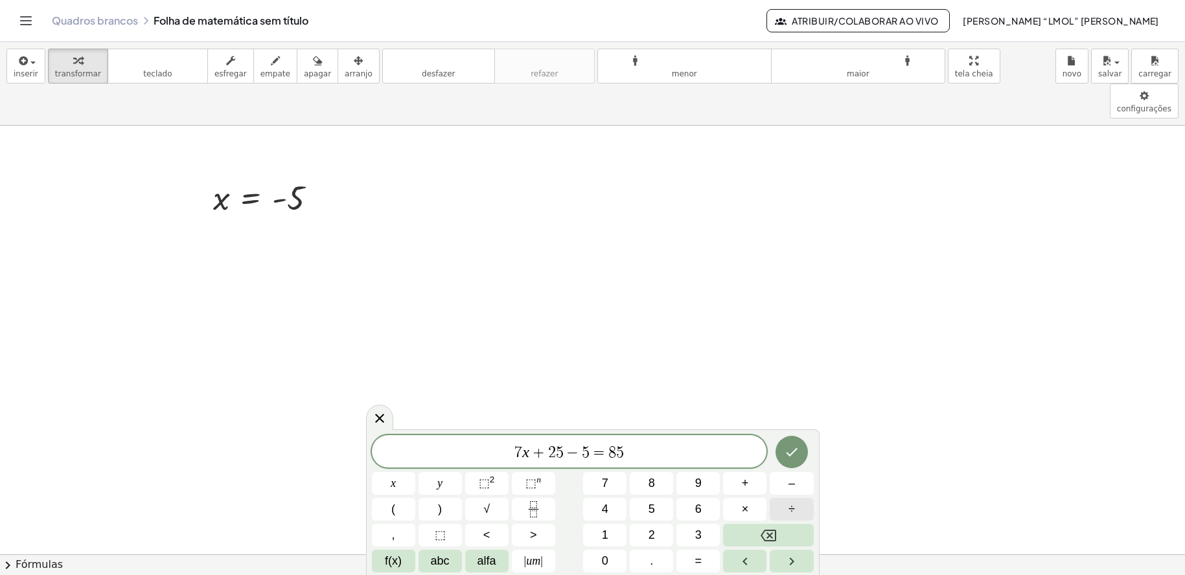
click at [789, 513] on span "÷" at bounding box center [792, 509] width 6 height 17
click at [658, 513] on button "5" at bounding box center [651, 509] width 43 height 23
click at [785, 459] on icon "Feito" at bounding box center [792, 453] width 16 height 16
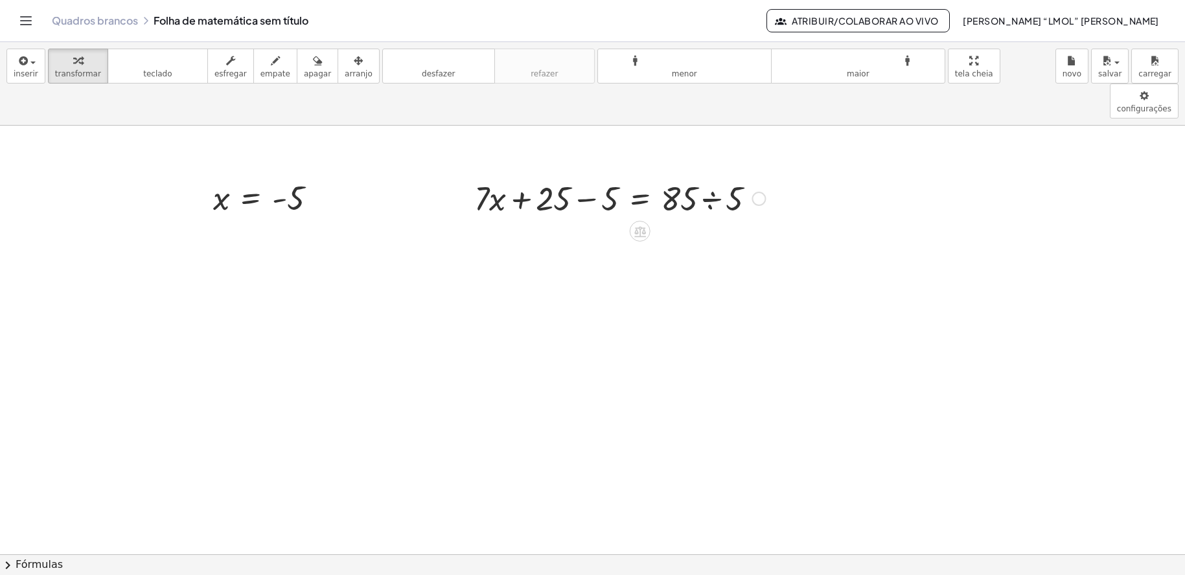
click at [682, 176] on div at bounding box center [620, 198] width 304 height 44
drag, startPoint x: 717, startPoint y: 178, endPoint x: 716, endPoint y: 172, distance: 6.6
click at [717, 177] on div at bounding box center [620, 198] width 304 height 44
click at [609, 220] on div at bounding box center [620, 242] width 304 height 44
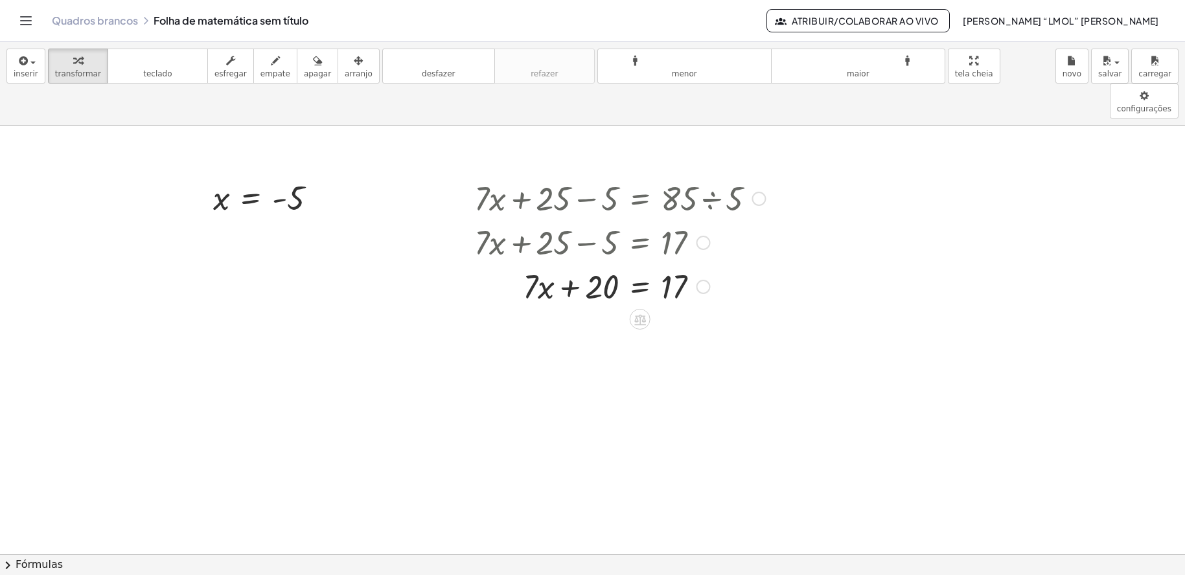
drag, startPoint x: 606, startPoint y: 212, endPoint x: 633, endPoint y: 226, distance: 30.7
click at [633, 226] on div at bounding box center [595, 242] width 353 height 44
drag, startPoint x: 607, startPoint y: 253, endPoint x: 703, endPoint y: 255, distance: 95.9
click at [703, 264] on div at bounding box center [620, 286] width 304 height 44
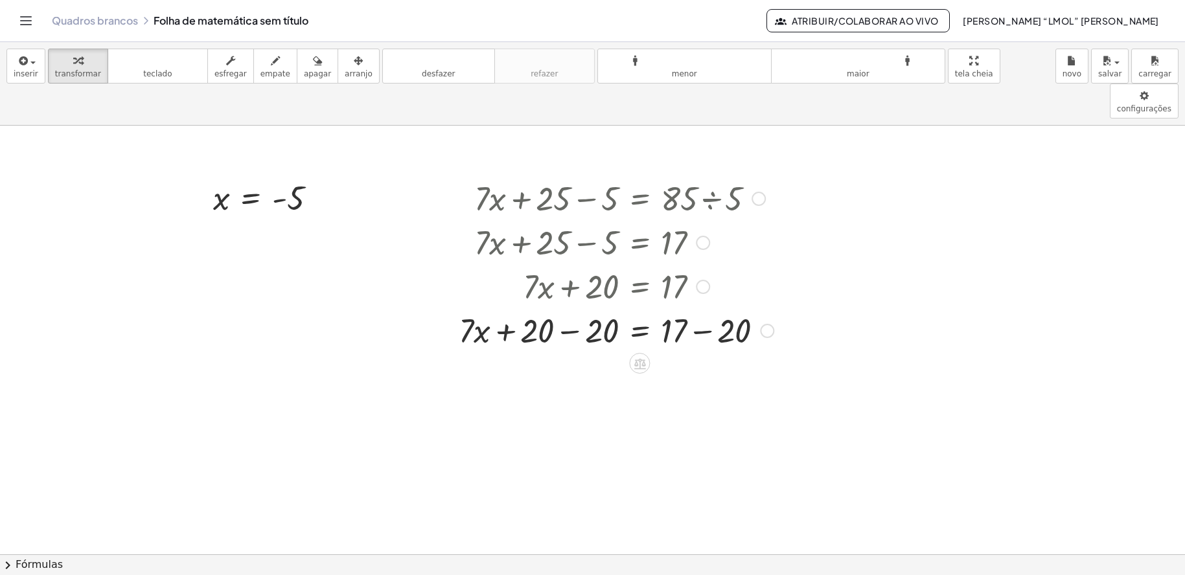
click at [595, 308] on div at bounding box center [616, 330] width 328 height 44
click at [692, 308] on div at bounding box center [624, 330] width 313 height 44
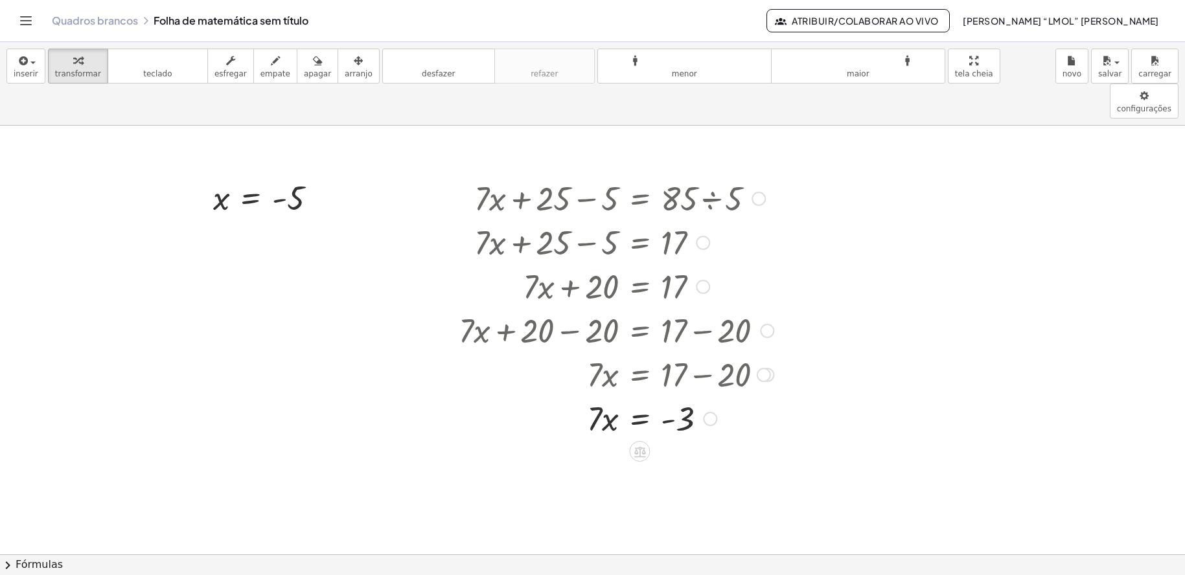
click at [601, 396] on div at bounding box center [616, 418] width 328 height 44
drag, startPoint x: 601, startPoint y: 384, endPoint x: 685, endPoint y: 411, distance: 88.3
click at [609, 440] on div at bounding box center [616, 472] width 328 height 65
click at [685, 440] on div at bounding box center [616, 472] width 328 height 65
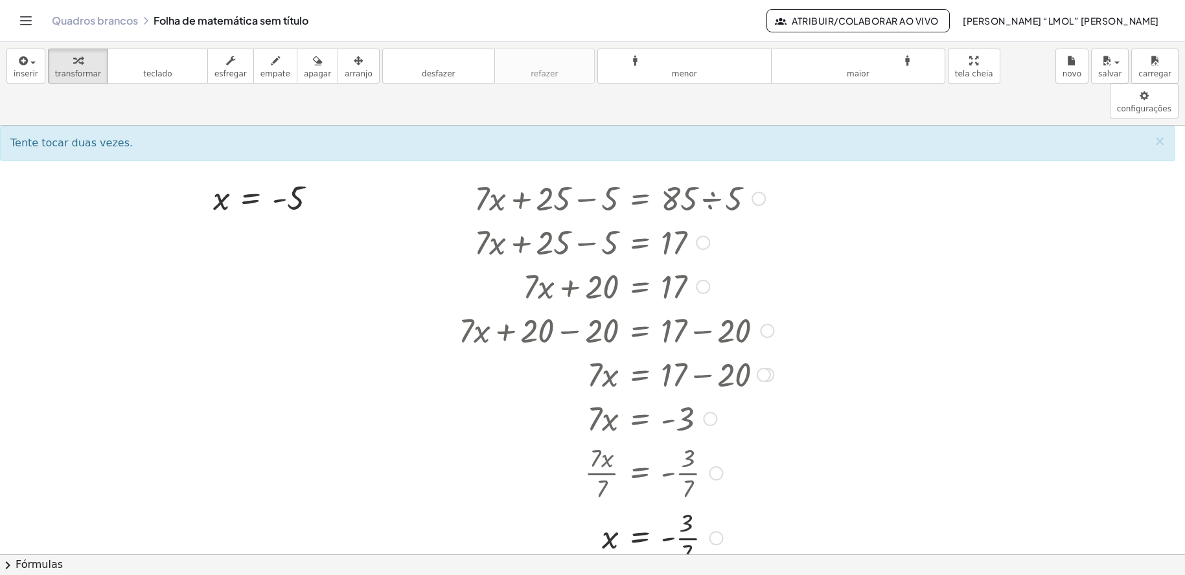
click at [682, 505] on div at bounding box center [616, 537] width 328 height 65
drag, startPoint x: 827, startPoint y: 511, endPoint x: 837, endPoint y: 446, distance: 66.2
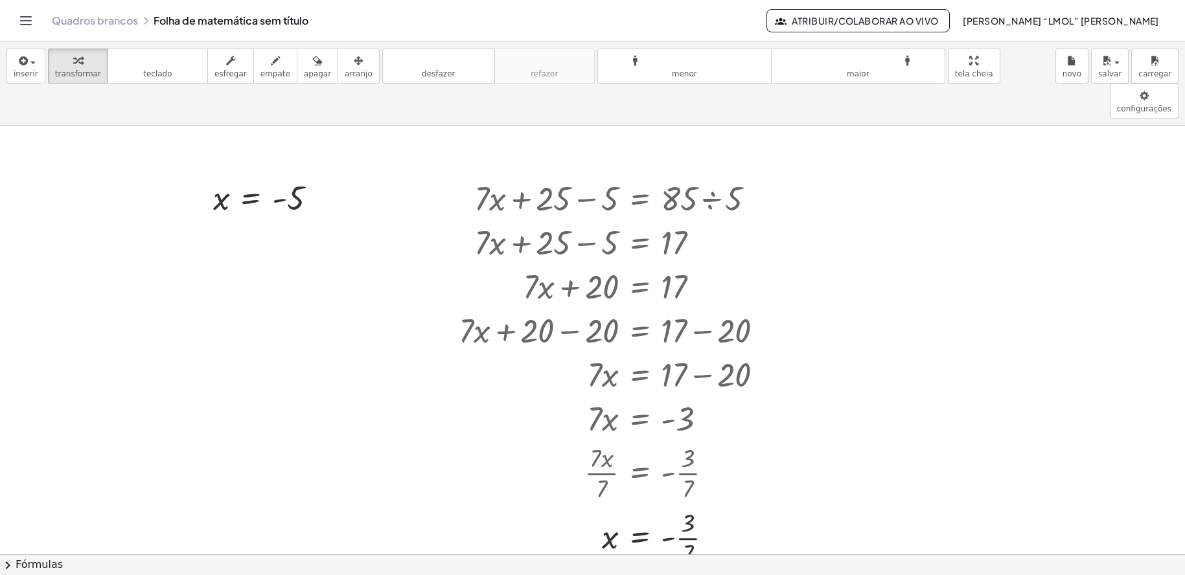
drag, startPoint x: 833, startPoint y: 471, endPoint x: 778, endPoint y: 455, distance: 58.0
drag, startPoint x: 690, startPoint y: 494, endPoint x: 690, endPoint y: 524, distance: 29.8
click at [690, 524] on div at bounding box center [616, 537] width 328 height 65
drag, startPoint x: 691, startPoint y: 516, endPoint x: 691, endPoint y: 482, distance: 33.7
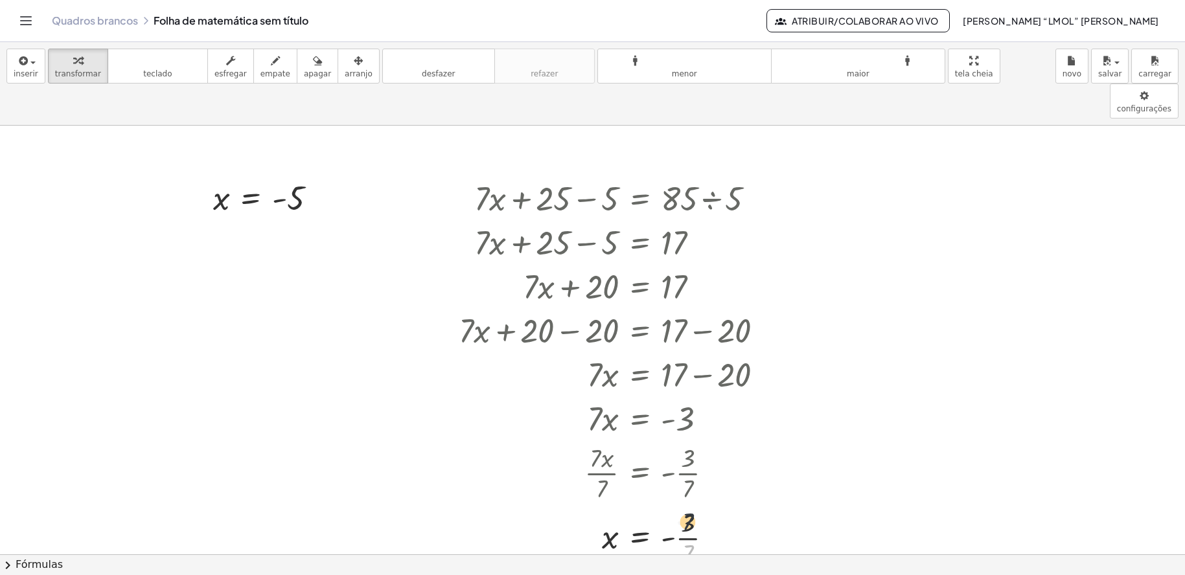
click at [691, 505] on div at bounding box center [616, 537] width 328 height 65
click at [718, 516] on div at bounding box center [621, 537] width 338 height 43
drag, startPoint x: 813, startPoint y: 412, endPoint x: 813, endPoint y: 379, distance: 32.4
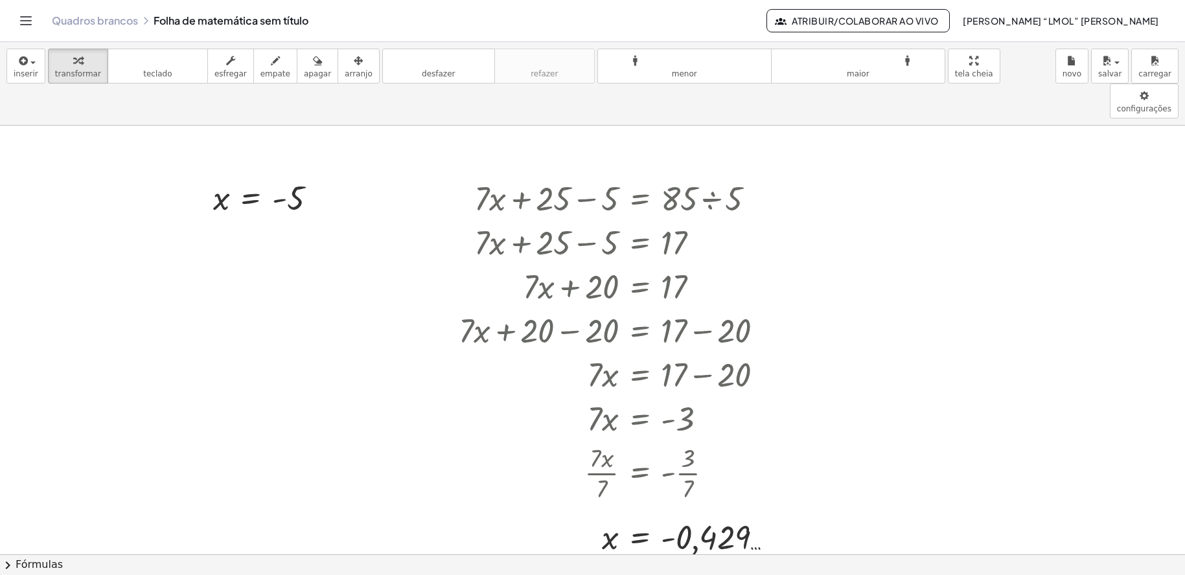
drag, startPoint x: 813, startPoint y: 409, endPoint x: 761, endPoint y: 418, distance: 52.6
